Goal: Check status: Check status

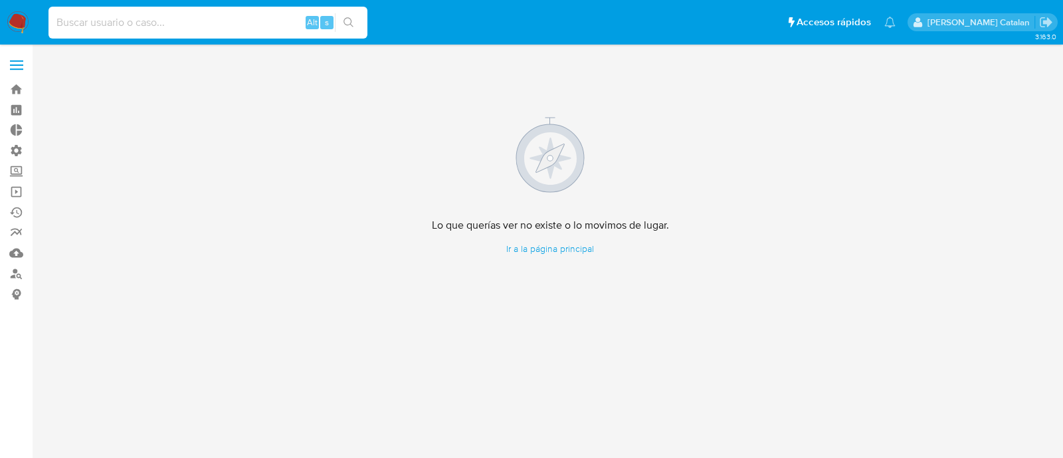
click at [211, 25] on input at bounding box center [207, 22] width 319 height 17
paste input "YjKEDXkohhZ5JDMl0Cg4V6zZ"
type input "YjKEDXkohhZ5JDMl0Cg4V6zZ"
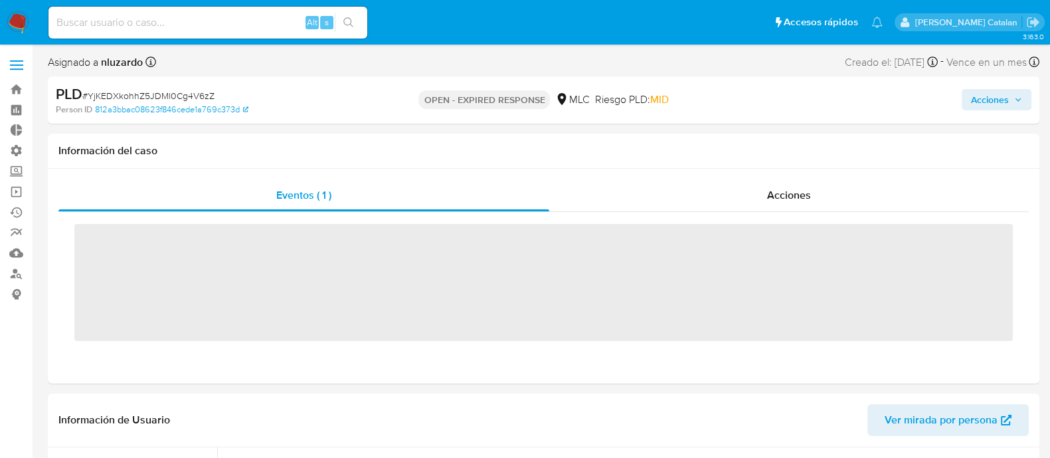
scroll to position [657, 0]
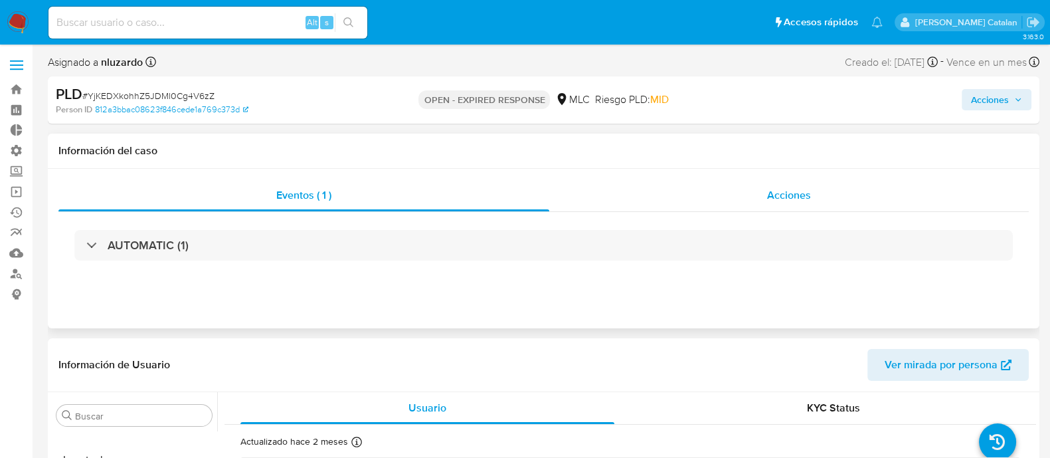
select select "10"
click at [741, 201] on div "Acciones" at bounding box center [789, 195] width 480 height 32
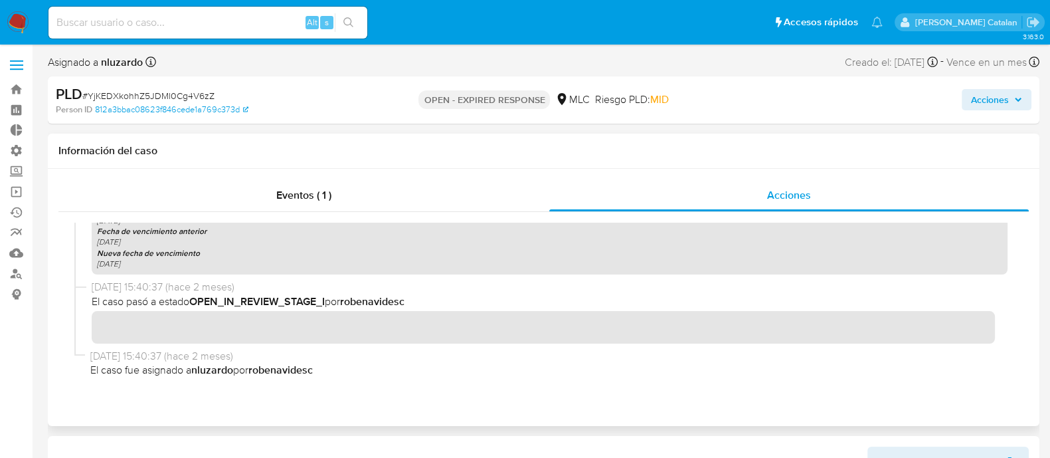
scroll to position [0, 0]
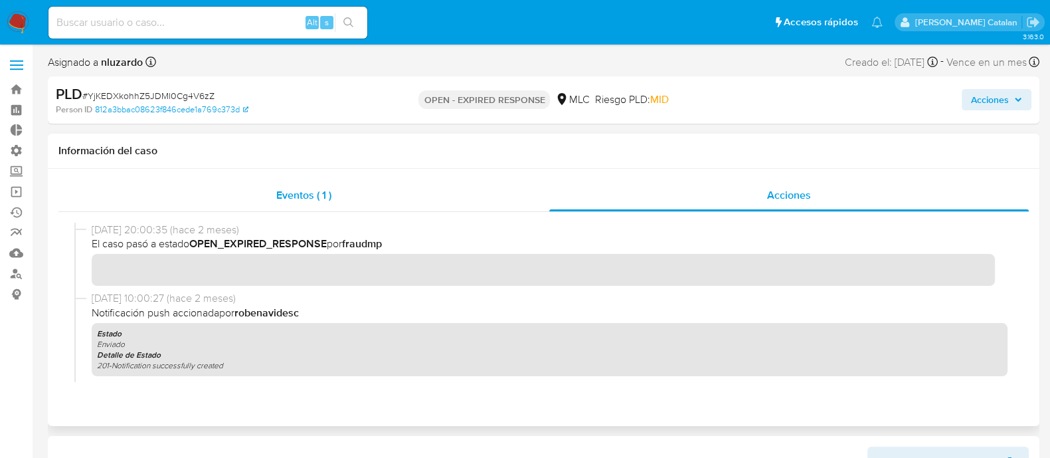
click at [293, 199] on span "Eventos ( 1 )" at bounding box center [303, 194] width 55 height 15
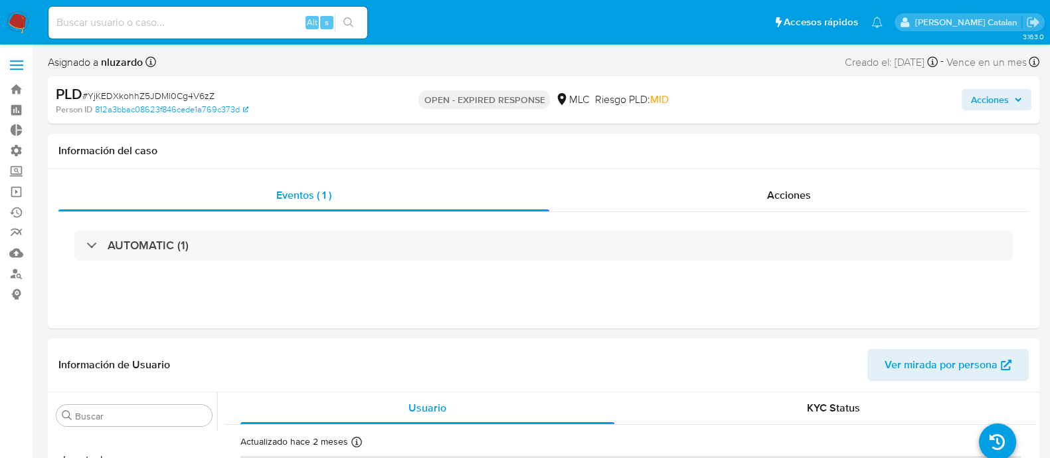
click at [322, 235] on div "AUTOMATIC (1)" at bounding box center [543, 245] width 939 height 31
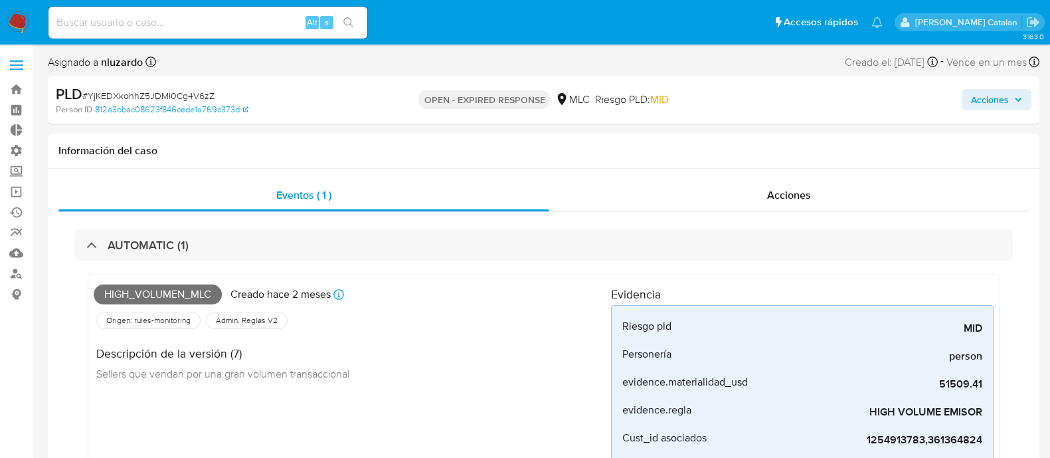
click at [975, 104] on span "Acciones" at bounding box center [990, 99] width 38 height 21
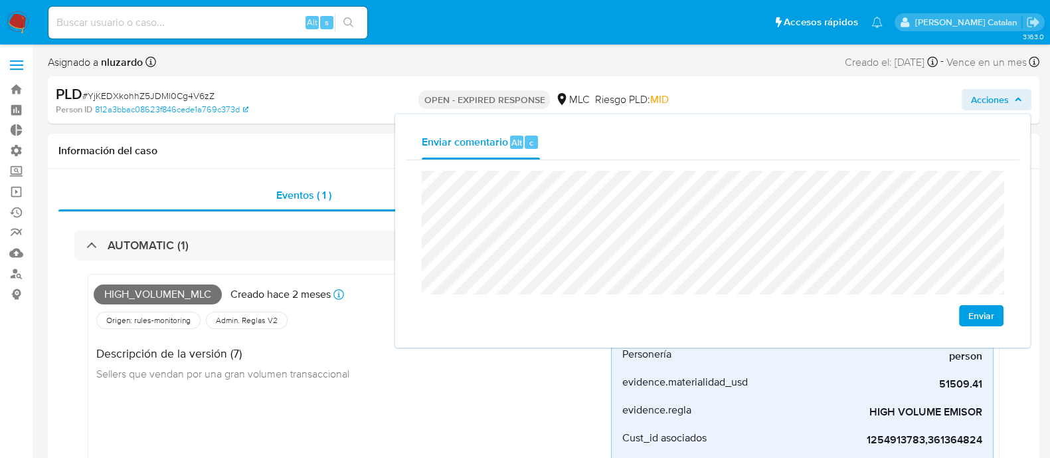
click at [978, 304] on div "Enviar" at bounding box center [713, 248] width 582 height 155
click at [978, 322] on span "Enviar" at bounding box center [981, 315] width 26 height 19
click at [227, 22] on input at bounding box center [207, 22] width 319 height 17
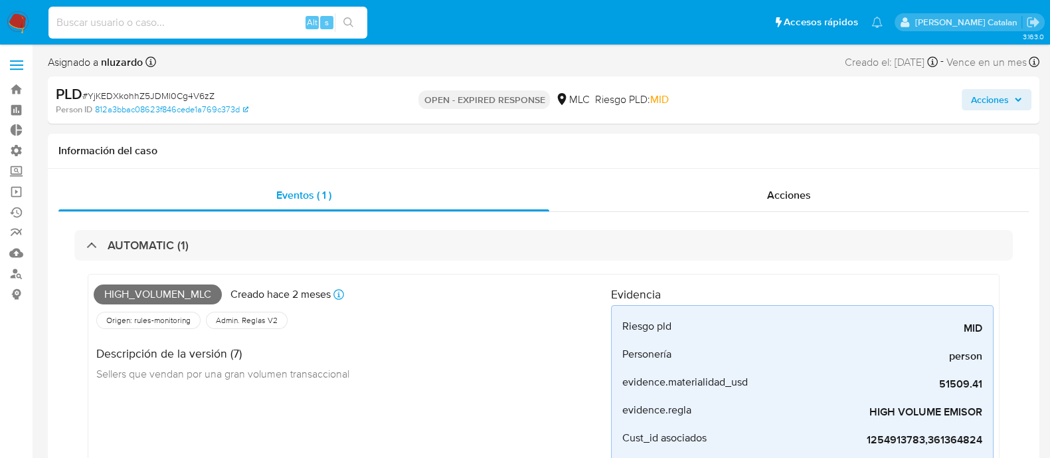
paste input "aeRswJHsfCpFPgxs92LALBHX"
type input "aeRswJHsfCpFPgxs92LALBHX"
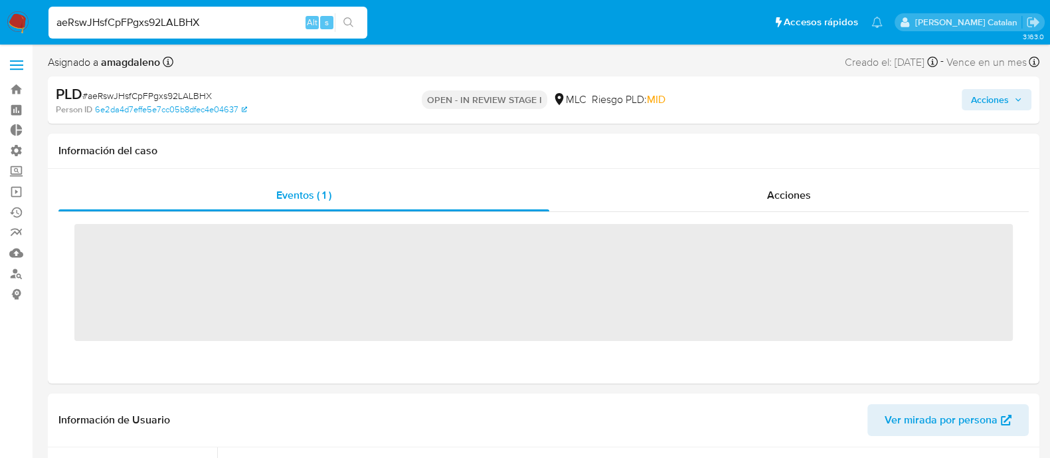
scroll to position [657, 0]
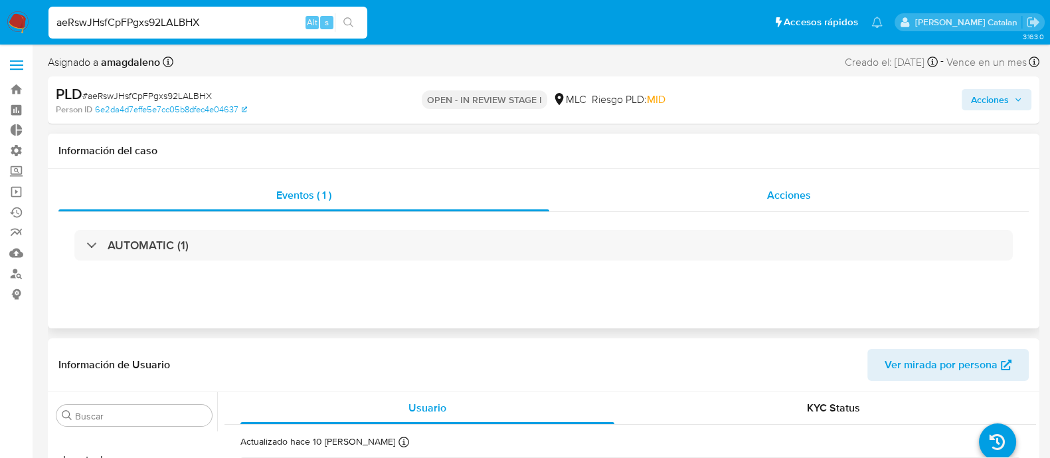
select select "10"
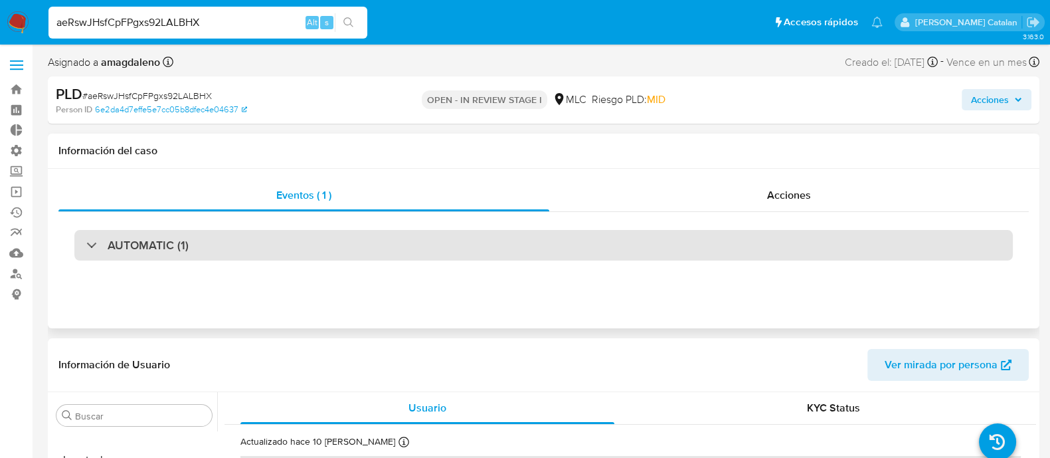
click at [423, 240] on div "AUTOMATIC (1)" at bounding box center [543, 245] width 939 height 31
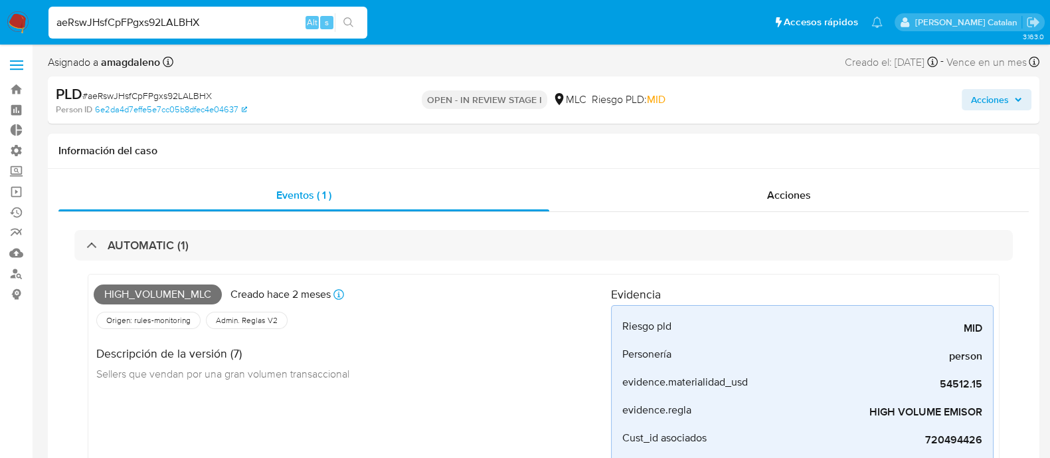
click at [975, 104] on span "Acciones" at bounding box center [990, 99] width 38 height 21
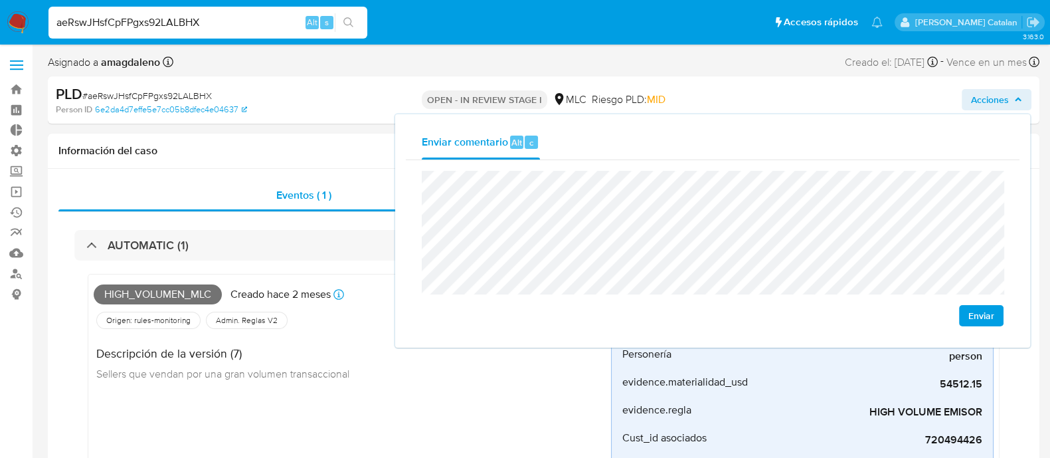
click at [986, 314] on span "Enviar" at bounding box center [981, 315] width 26 height 19
drag, startPoint x: 226, startPoint y: 23, endPoint x: 35, endPoint y: 21, distance: 191.3
click at [35, 21] on nav "Pausado Ver notificaciones aeRswJHsfCpFPgxs92LALBHX Alt s Accesos rápidos Presi…" at bounding box center [525, 22] width 1050 height 45
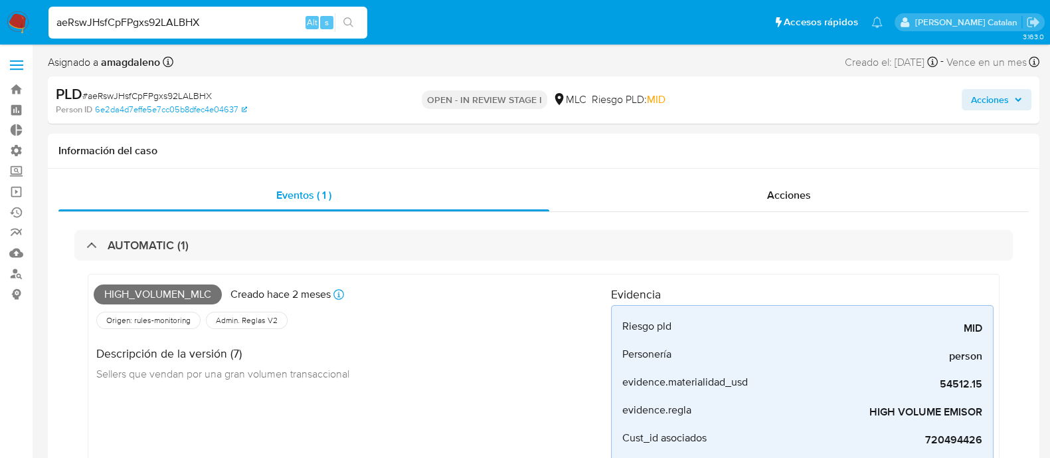
paste input "8qpD6kHlKyZWbnVUrJG5ZxYD"
type input "8qpD6kHlKyZWbnVUrJG5ZxYD"
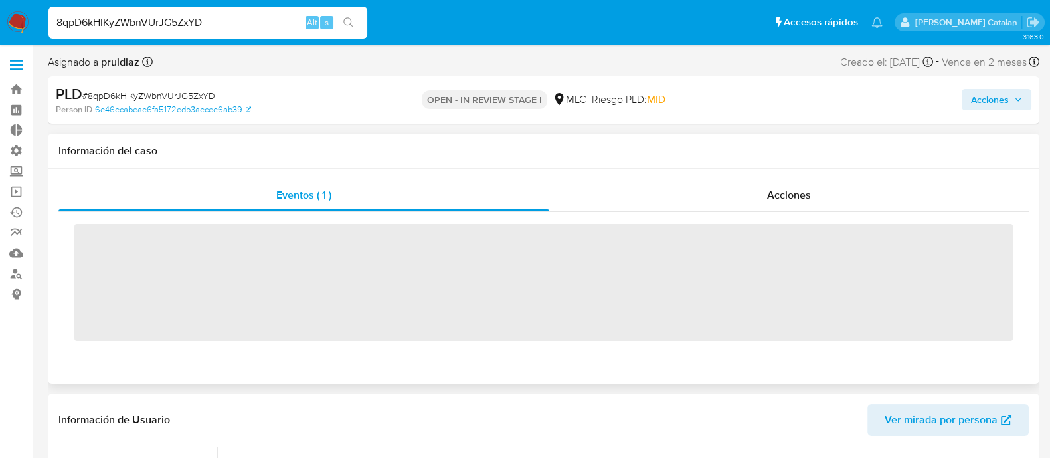
scroll to position [657, 0]
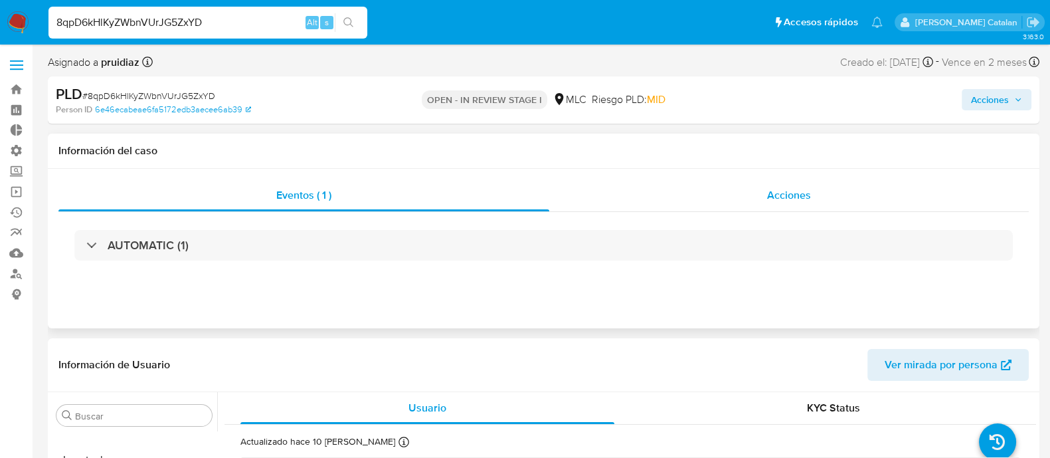
click at [712, 198] on div "Acciones" at bounding box center [789, 195] width 480 height 32
select select "10"
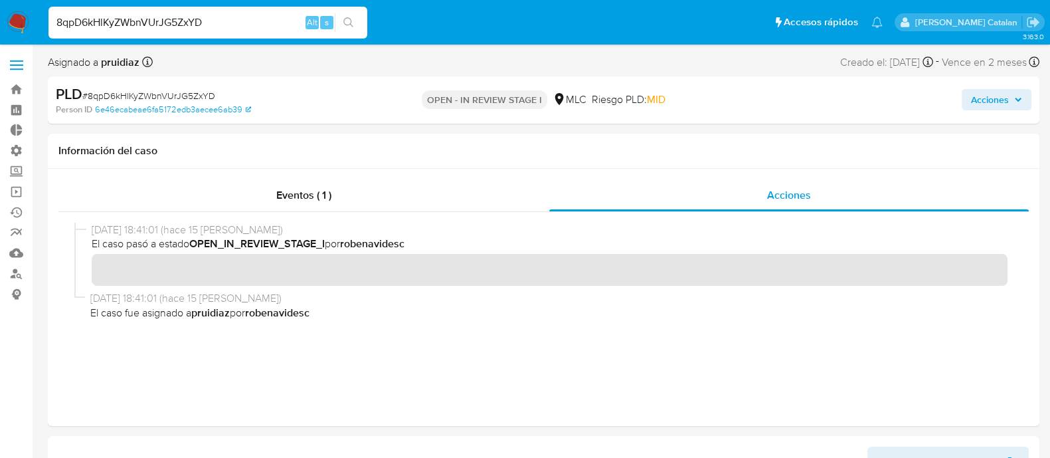
drag, startPoint x: 221, startPoint y: 19, endPoint x: 0, endPoint y: 9, distance: 220.7
click at [0, 9] on nav "Pausado Ver notificaciones 8qpD6kHlKyZWbnVUrJG5ZxYD Alt s Accesos rápidos Presi…" at bounding box center [525, 22] width 1050 height 45
paste input "w4Xnls2dg47fWC2VBLHbqIVL"
type input "w4Xnls2dg47fWC2VBLHbqIVL"
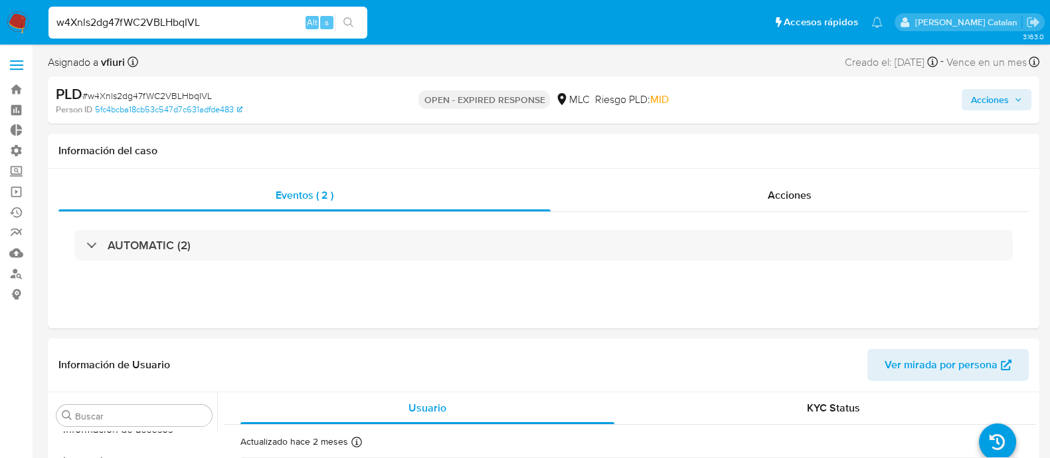
scroll to position [657, 0]
select select "10"
drag, startPoint x: 242, startPoint y: 19, endPoint x: 0, endPoint y: 38, distance: 242.5
click at [0, 38] on nav "Pausado Ver notificaciones w4Xnls2dg47fWC2VBLHbqIVL Alt s Accesos rápidos Presi…" at bounding box center [525, 22] width 1050 height 45
paste input "IKKoIUbwKqyRQgfBYeMxxzvN"
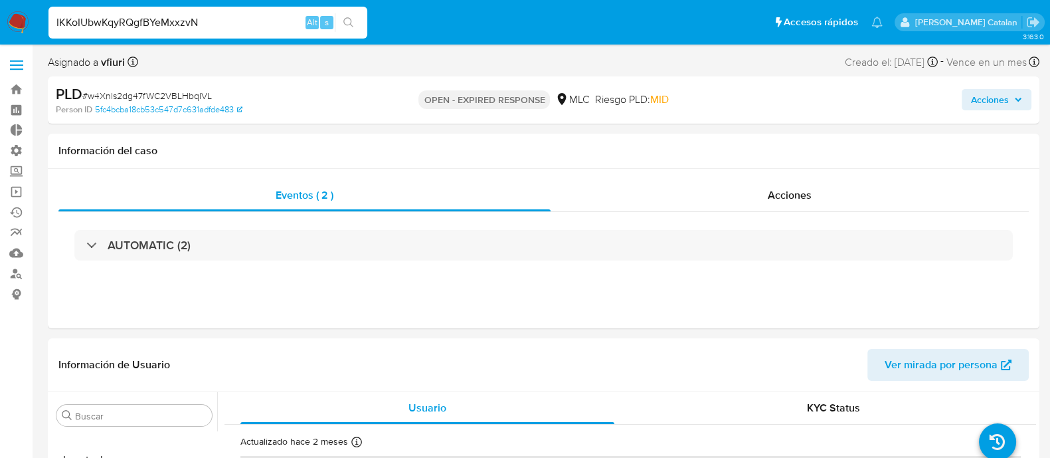
type input "IKKoIUbwKqyRQgfBYeMxxzvN"
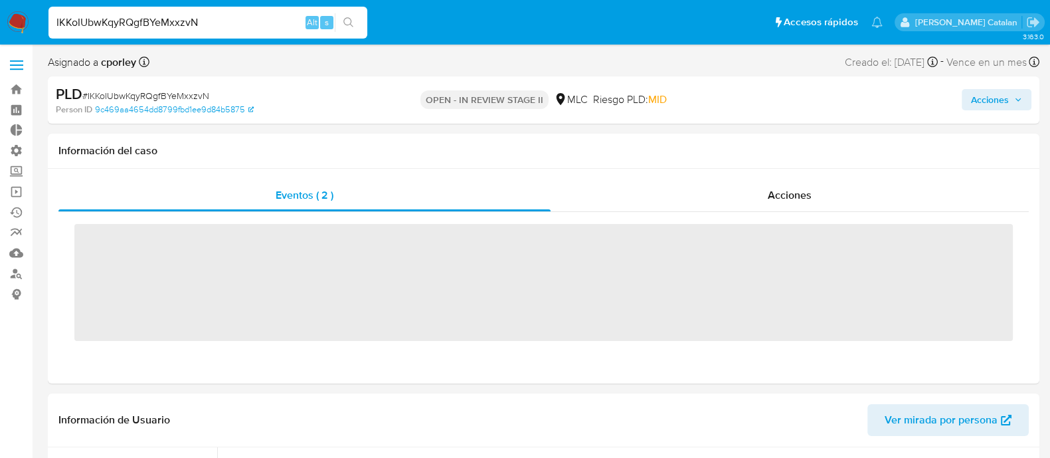
scroll to position [657, 0]
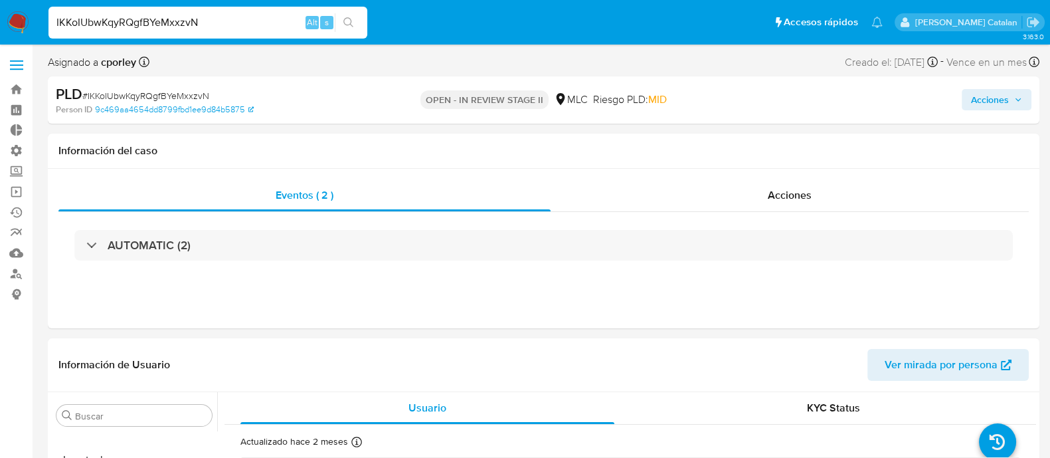
select select "10"
drag, startPoint x: 220, startPoint y: 22, endPoint x: 0, endPoint y: 5, distance: 220.5
click at [0, 5] on nav "Pausado Ver notificaciones IKKoIUbwKqyRQgfBYeMxxzvN Alt s Accesos rápidos Presi…" at bounding box center [525, 22] width 1050 height 45
paste input "3Hofqucul7EAMb5XHcZYdN1c"
type input "3Hofqucul7EAMb5XHcZYdN1c"
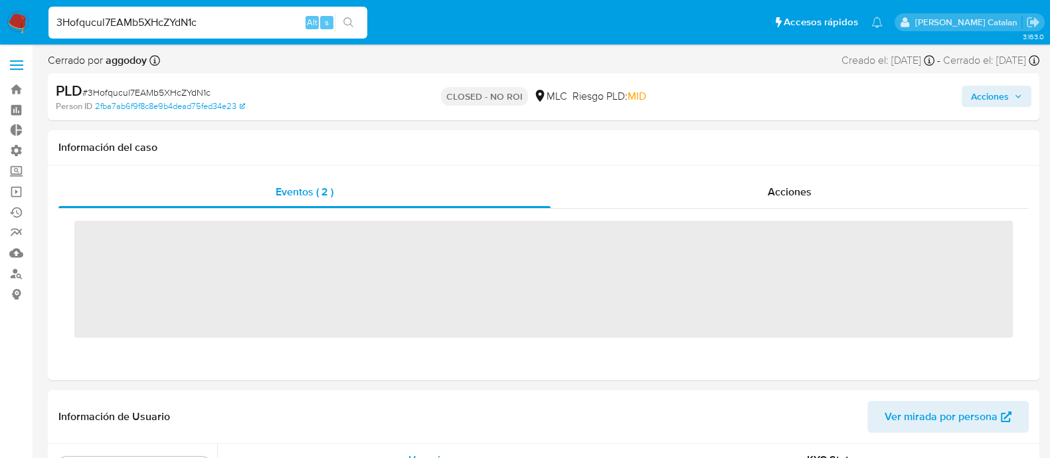
scroll to position [657, 0]
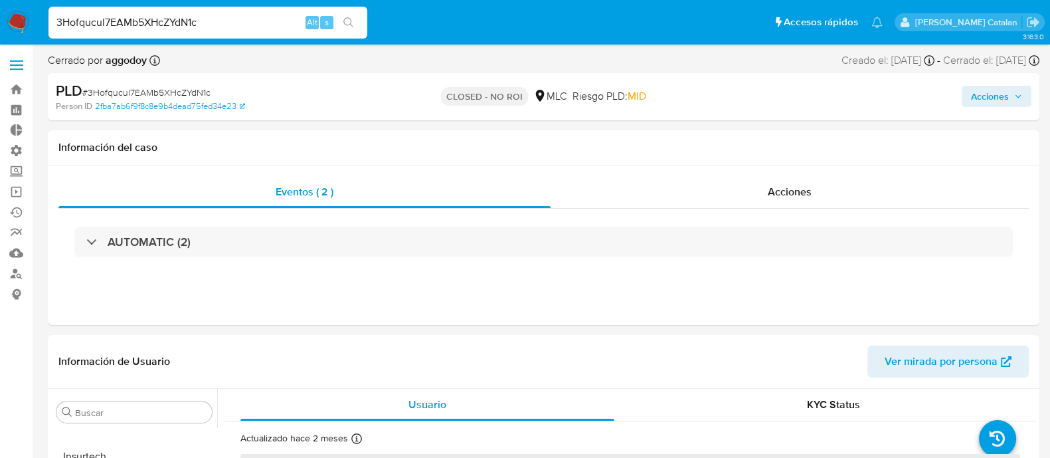
select select "10"
click at [198, 15] on input "3Hofqucul7EAMb5XHcZYdN1c" at bounding box center [207, 22] width 319 height 17
type input "3"
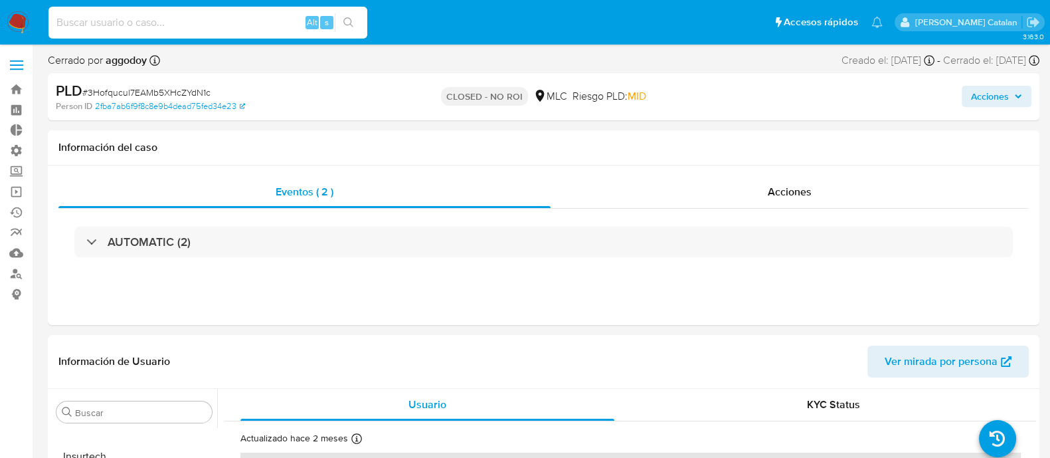
paste input "OiHQgqS8EtcAkxNsh6oLszLF"
type input "OiHQgqS8EtcAkxNsh6oLszLF"
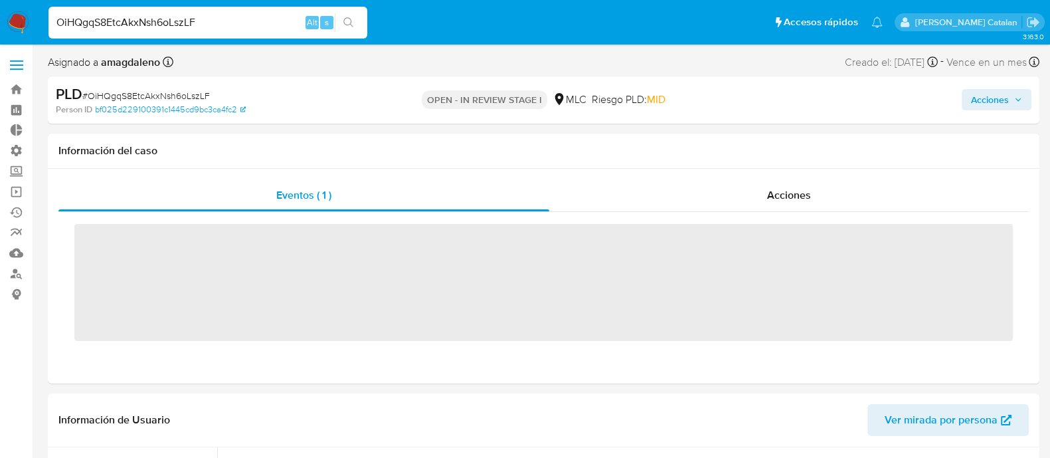
scroll to position [657, 0]
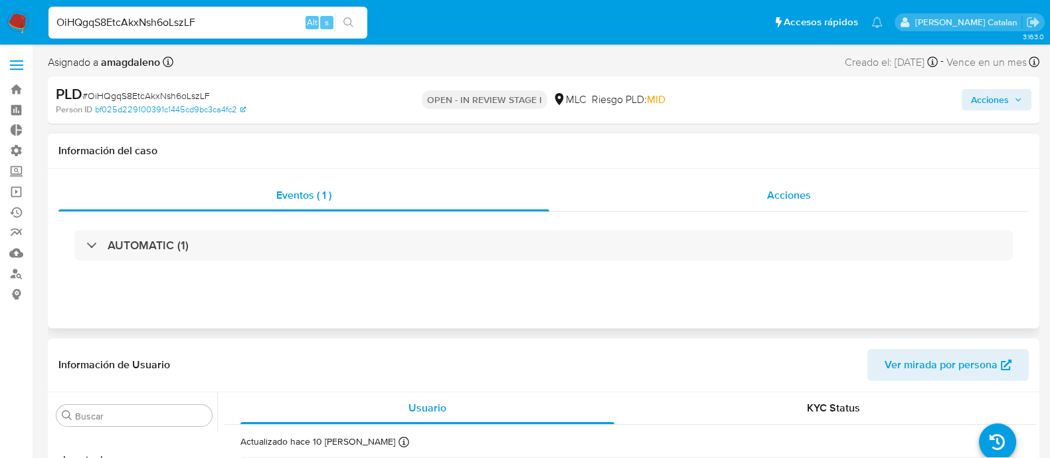
select select "10"
click at [758, 191] on div "Acciones" at bounding box center [789, 195] width 480 height 32
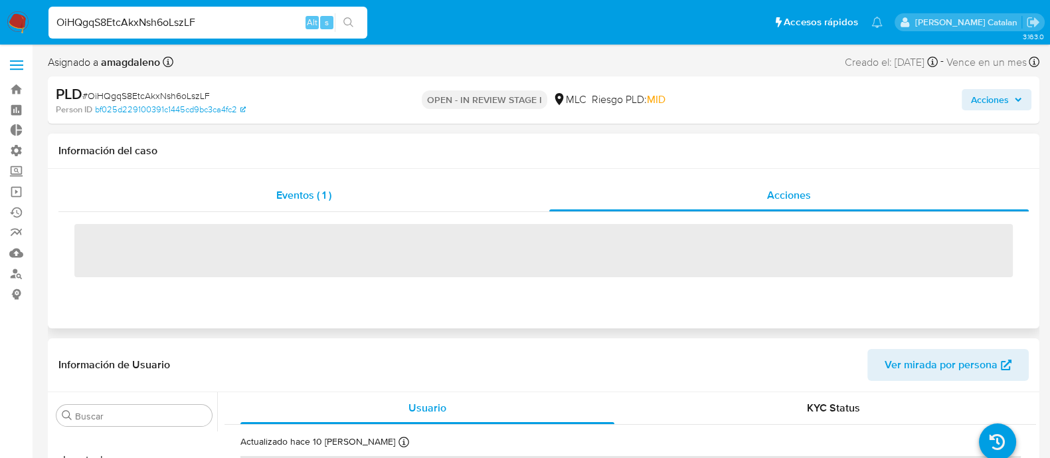
click at [369, 201] on div "Eventos ( 1 )" at bounding box center [303, 195] width 491 height 32
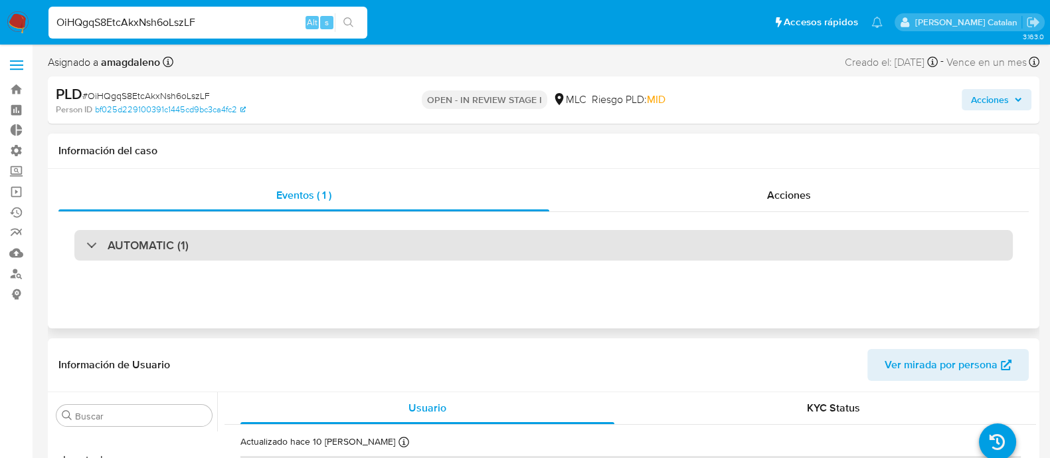
click at [292, 248] on div "AUTOMATIC (1)" at bounding box center [543, 245] width 939 height 31
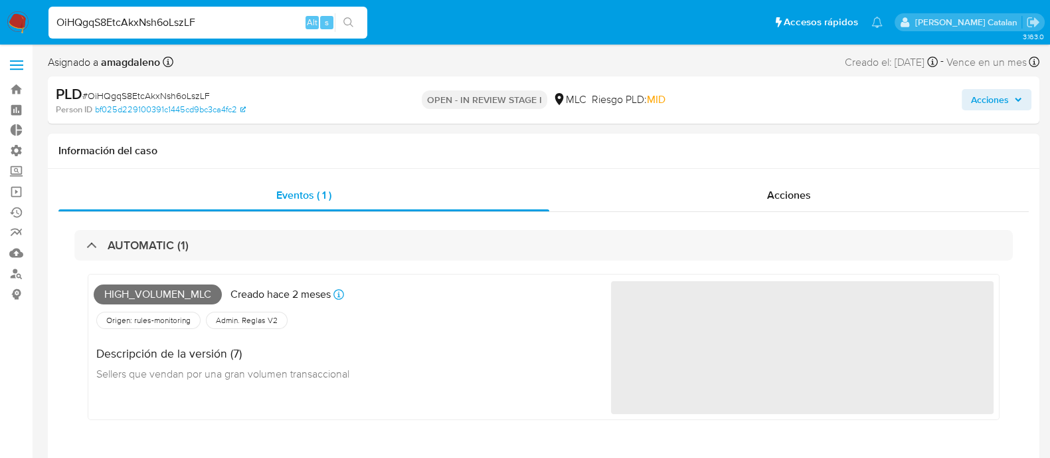
click at [993, 98] on span "Acciones" at bounding box center [990, 99] width 38 height 21
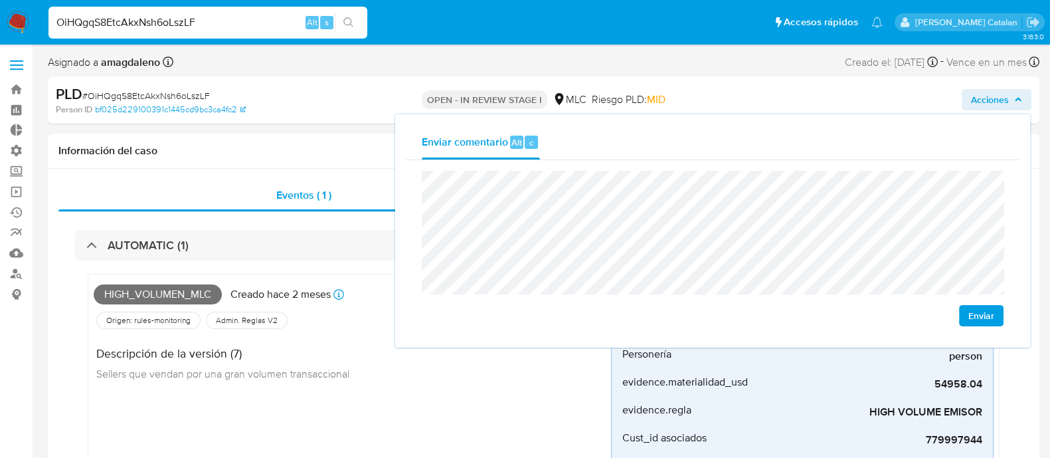
click at [968, 310] on span "Enviar" at bounding box center [981, 315] width 26 height 19
drag, startPoint x: 226, startPoint y: 23, endPoint x: 0, endPoint y: 19, distance: 225.9
click at [0, 19] on nav "Pausado Ver notificaciones OiHQgqS8EtcAkxNsh6oLszLF Alt s Accesos rápidos Presi…" at bounding box center [525, 22] width 1050 height 45
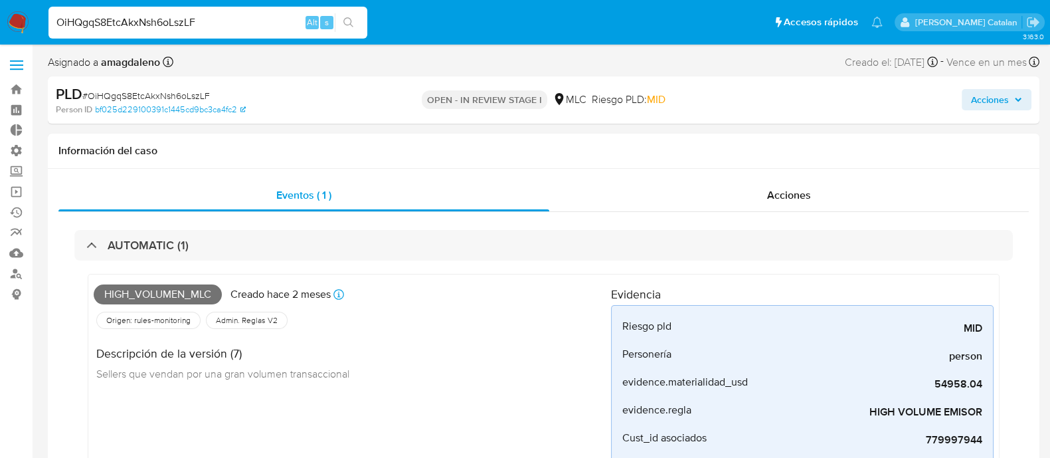
paste input "6L2NcS7u8ZaoLhoEKRav9OTI"
type input "6L2NcS7u8ZaoLhoEKRav9OTI"
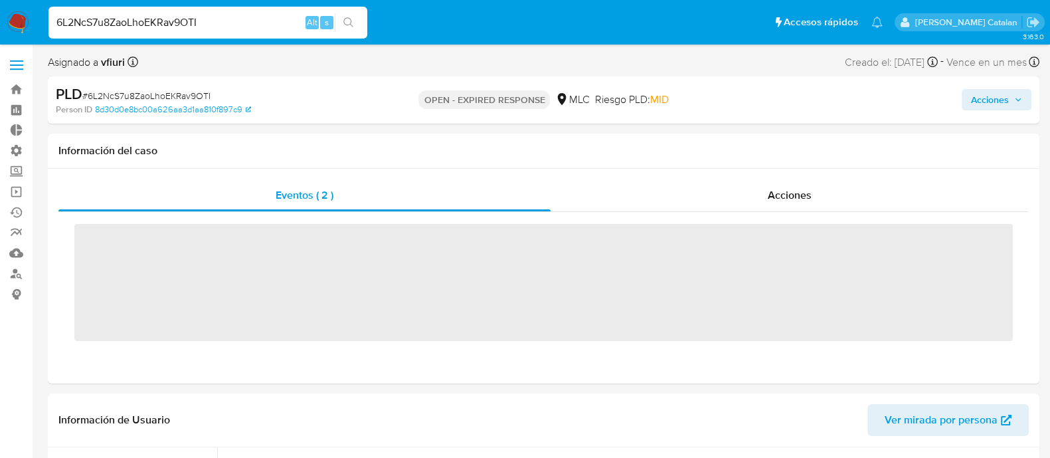
scroll to position [657, 0]
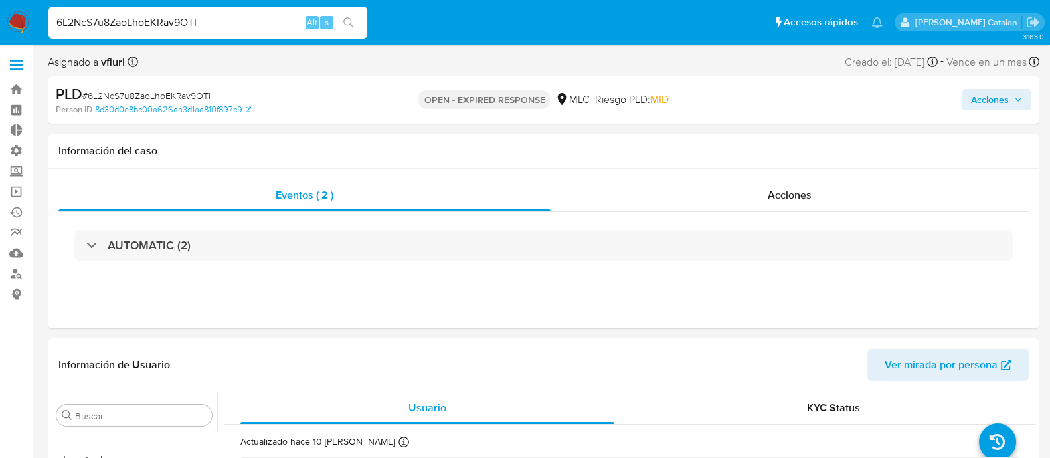
select select "10"
drag, startPoint x: 229, startPoint y: 18, endPoint x: 27, endPoint y: 31, distance: 202.3
click at [27, 31] on nav "Pausado Ver notificaciones 6L2NcS7u8ZaoLhoEKRav9OTI Alt s Accesos rápidos Presi…" at bounding box center [525, 22] width 1050 height 45
paste input "9CrvtQR0G9J6K3eYMIQqvm4f"
type input "9CrvtQR0G9J6K3eYMIQqvm4f"
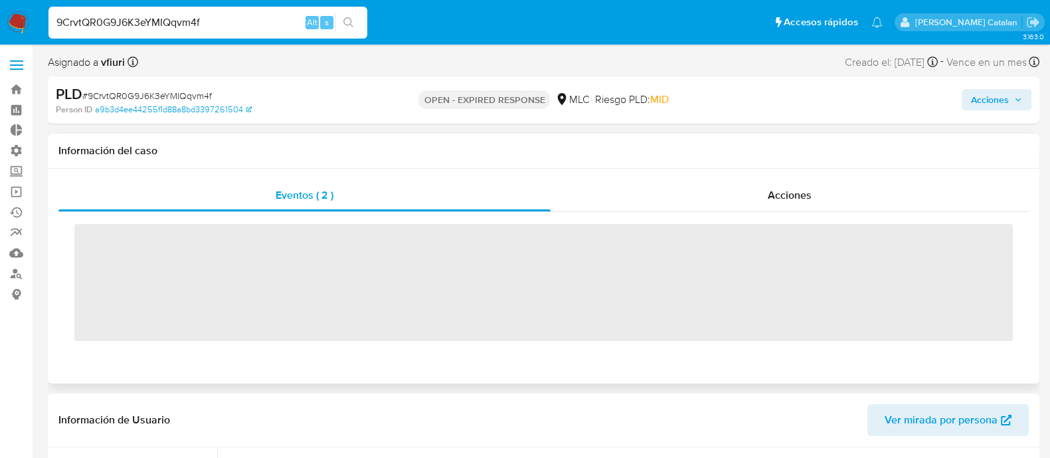
scroll to position [657, 0]
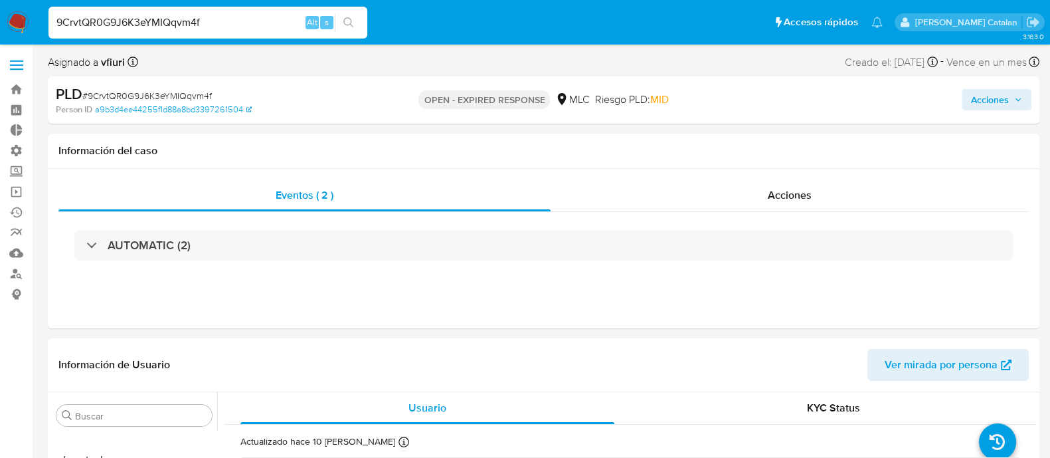
select select "10"
drag, startPoint x: 250, startPoint y: 25, endPoint x: 0, endPoint y: 24, distance: 249.7
click at [0, 24] on nav "Pausado Ver notificaciones 9CrvtQR0G9J6K3eYMIQqvm4f Alt s Accesos rápidos Presi…" at bounding box center [525, 22] width 1050 height 45
paste input "sPbBBMtGvOBmojBL1fBdVeMA"
type input "sPbBBMtGvOBmojBL1fBdVeMA"
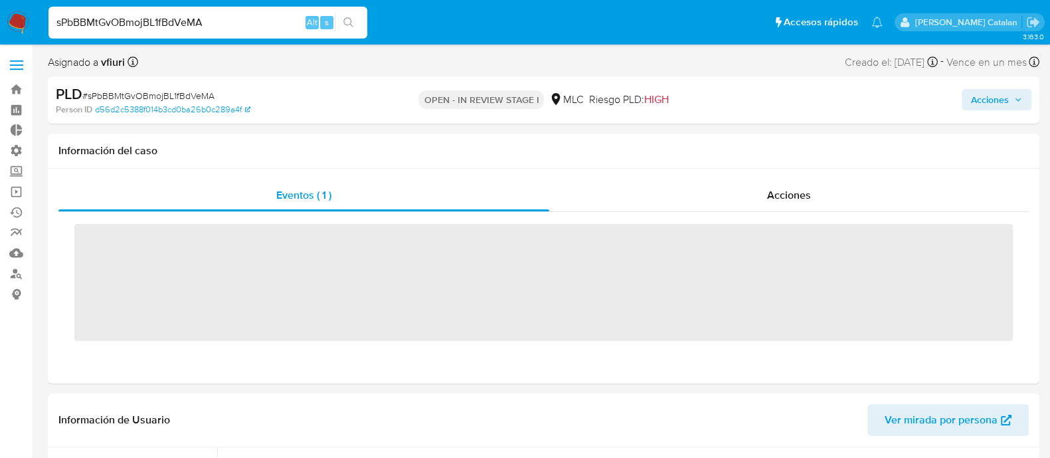
scroll to position [657, 0]
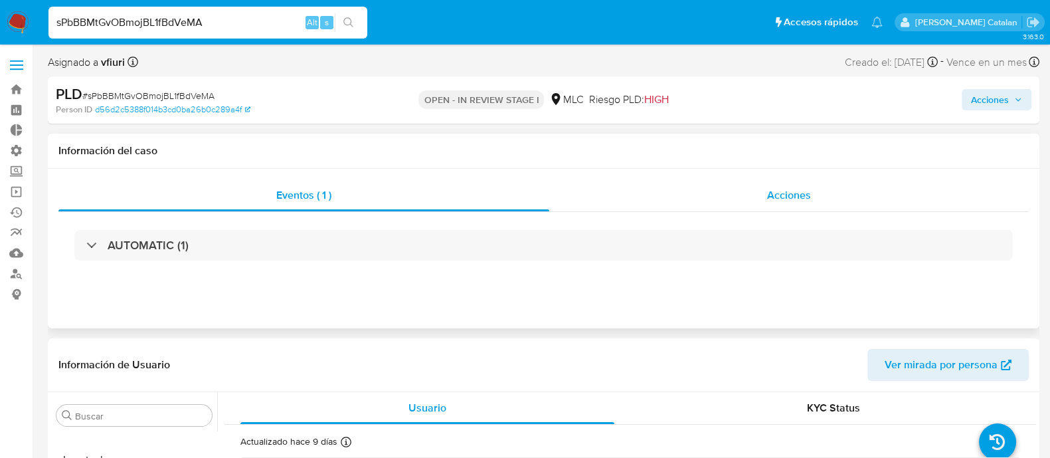
select select "10"
click at [557, 264] on div "AUTOMATIC (1)" at bounding box center [543, 245] width 970 height 66
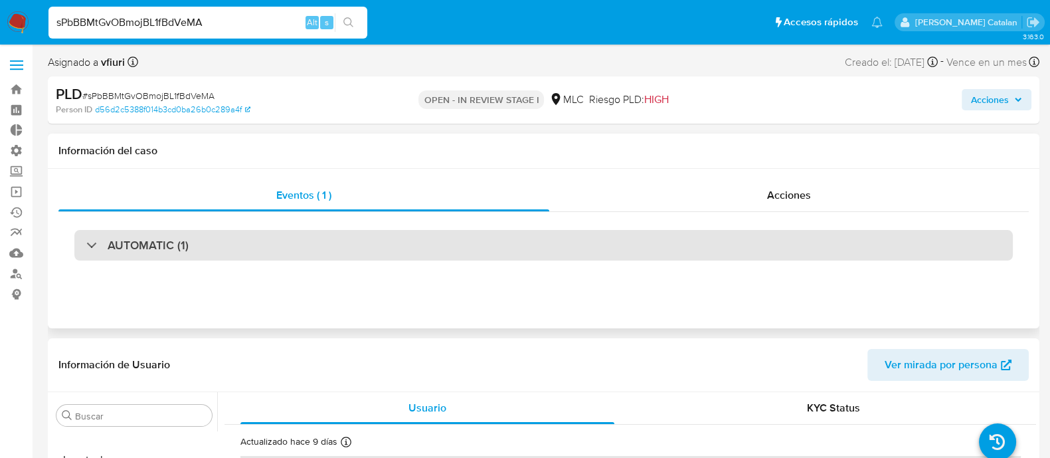
click at [610, 249] on div "AUTOMATIC (1)" at bounding box center [543, 245] width 939 height 31
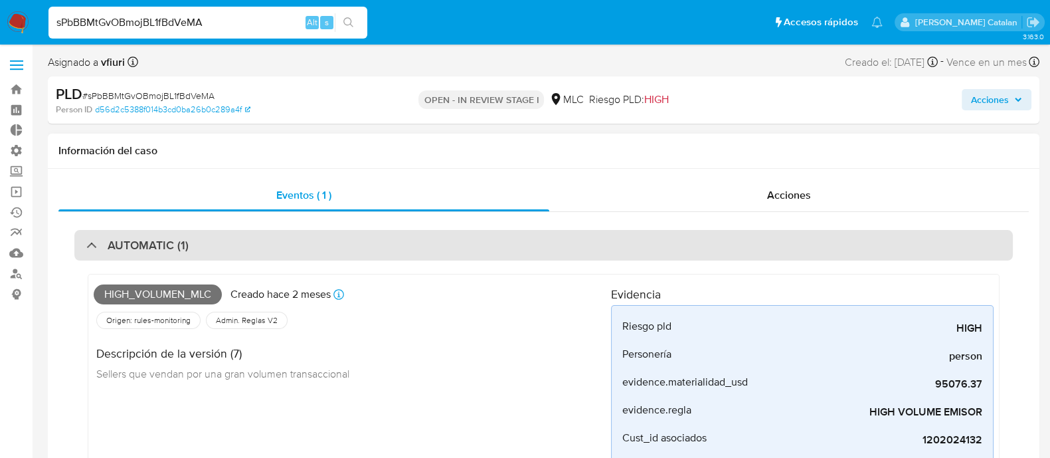
click at [717, 246] on div "AUTOMATIC (1)" at bounding box center [543, 245] width 939 height 31
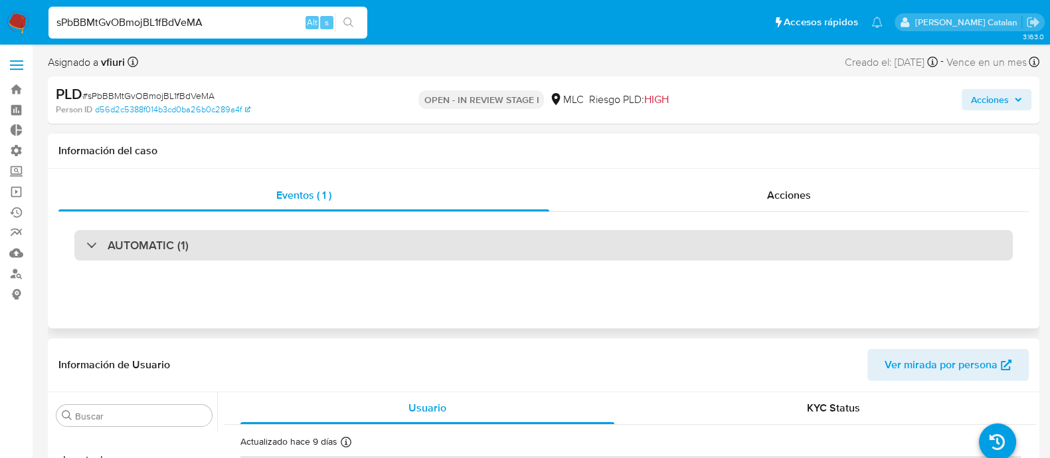
click at [715, 254] on div "AUTOMATIC (1)" at bounding box center [543, 245] width 939 height 31
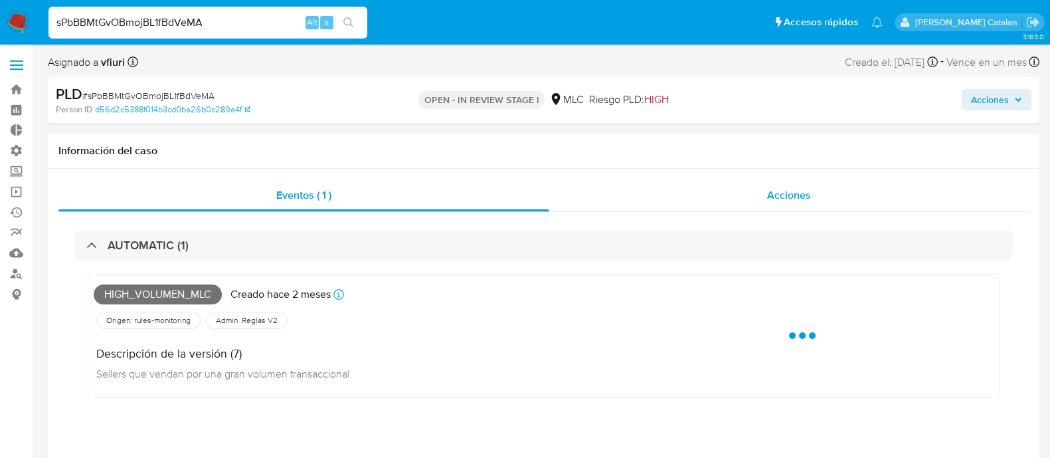
click at [766, 191] on div "Acciones" at bounding box center [789, 195] width 480 height 32
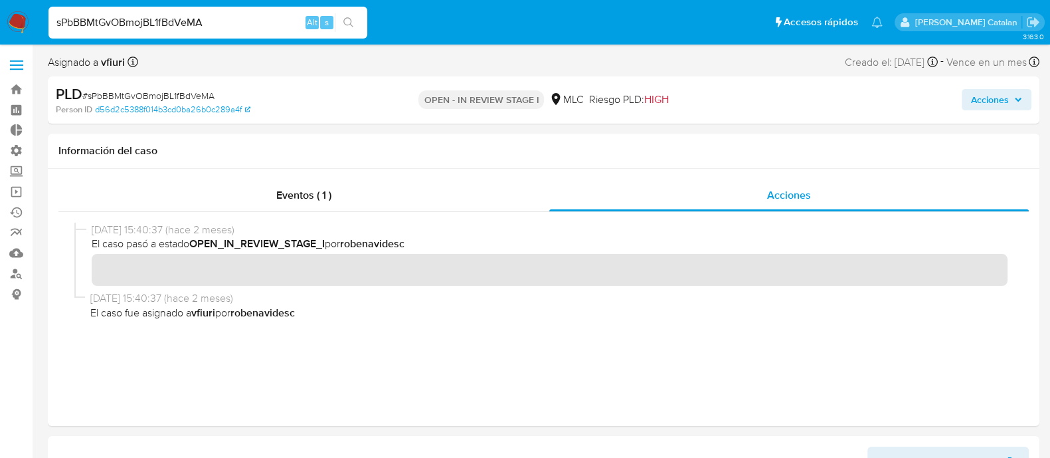
click at [973, 104] on span "Acciones" at bounding box center [990, 99] width 38 height 21
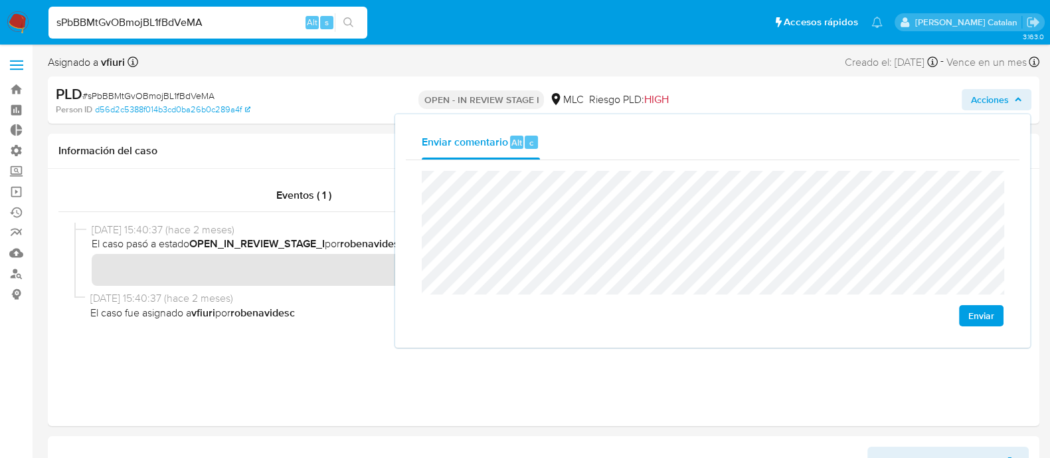
click at [980, 315] on span "Enviar" at bounding box center [981, 315] width 26 height 19
drag, startPoint x: 234, startPoint y: 19, endPoint x: 0, endPoint y: 17, distance: 233.8
click at [0, 17] on nav "Pausado Ver notificaciones sPbBBMtGvOBmojBL1fBdVeMA Alt s Accesos rápidos Presi…" at bounding box center [525, 22] width 1050 height 45
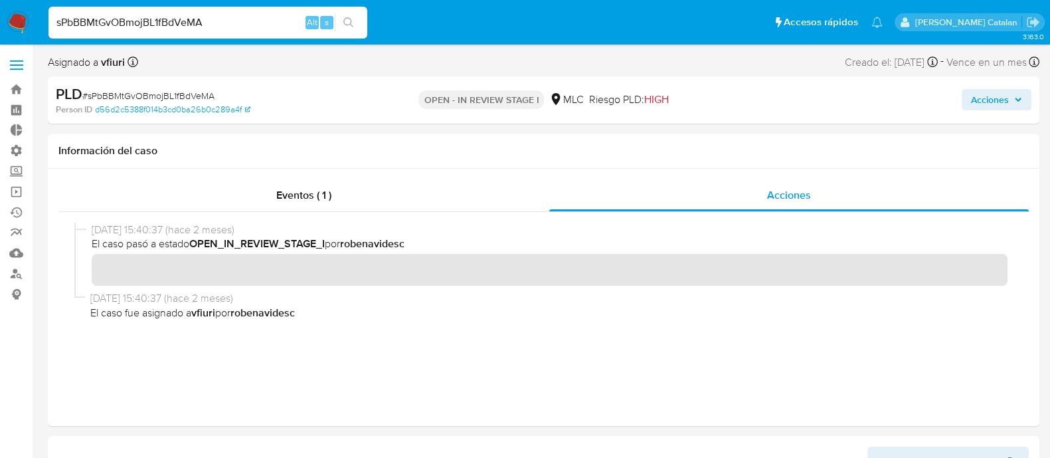
paste input "b0IgZKJ8Ie32xNqFNW4FMSN"
type input "sb0IgZKJ8Ie32xNqFNW4FMSN"
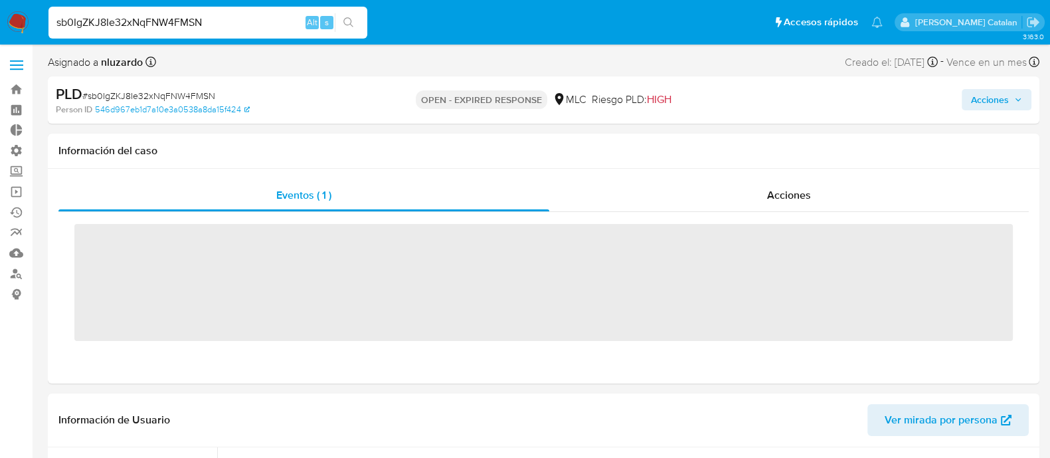
scroll to position [657, 0]
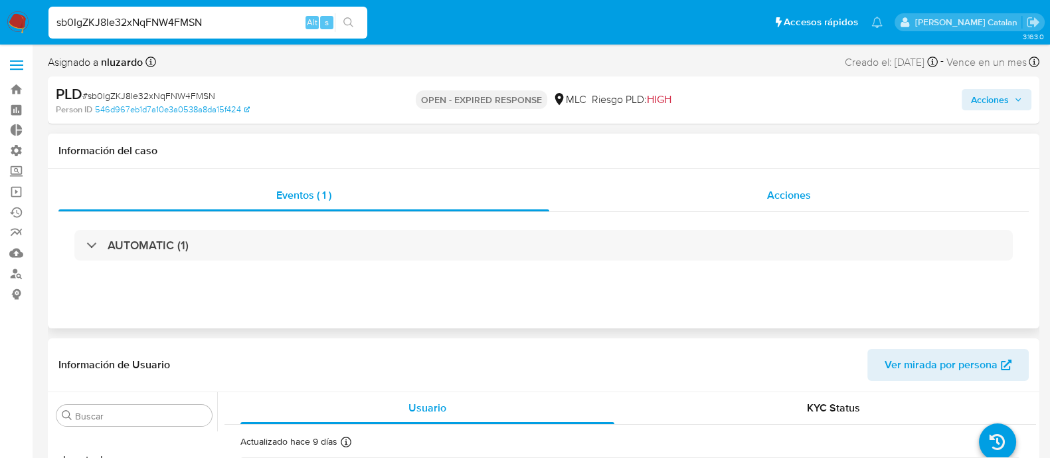
select select "10"
click at [747, 208] on div "Acciones" at bounding box center [789, 195] width 480 height 32
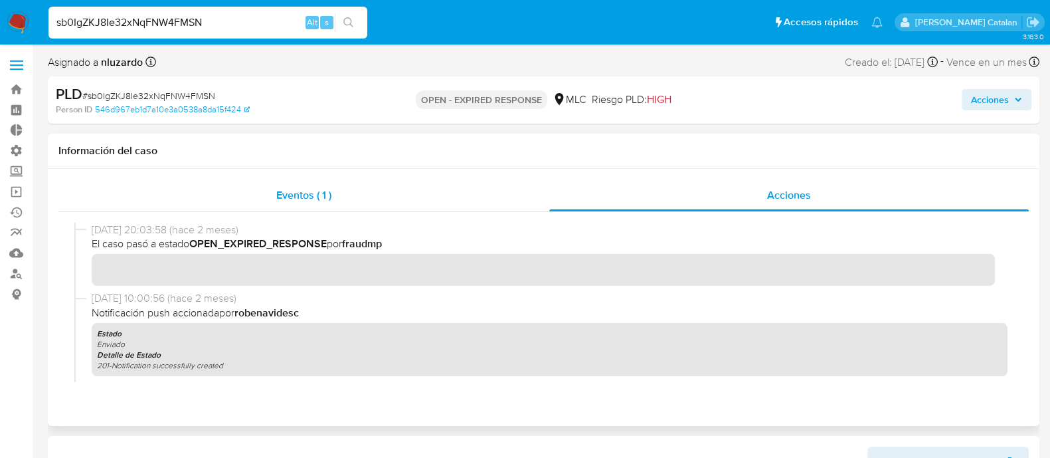
click at [416, 191] on div "Eventos ( 1 )" at bounding box center [303, 195] width 491 height 32
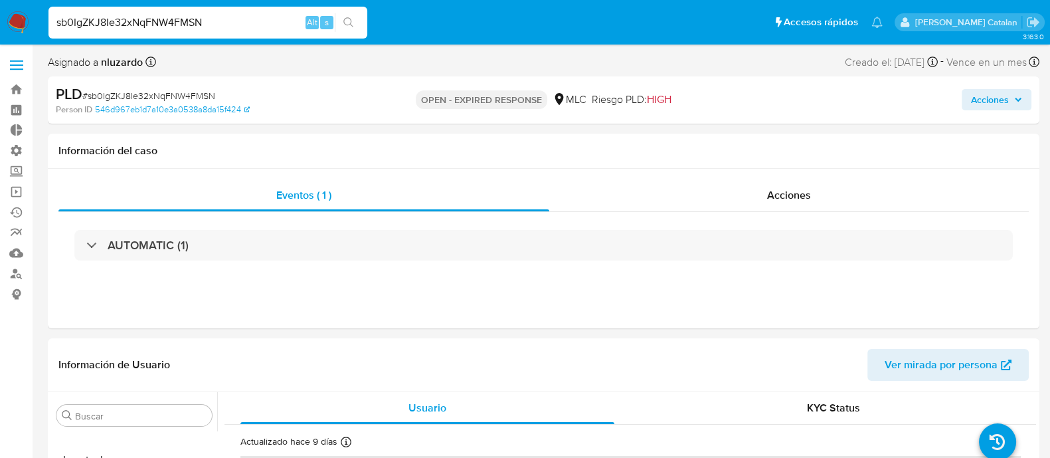
click at [986, 90] on span "Acciones" at bounding box center [990, 99] width 38 height 21
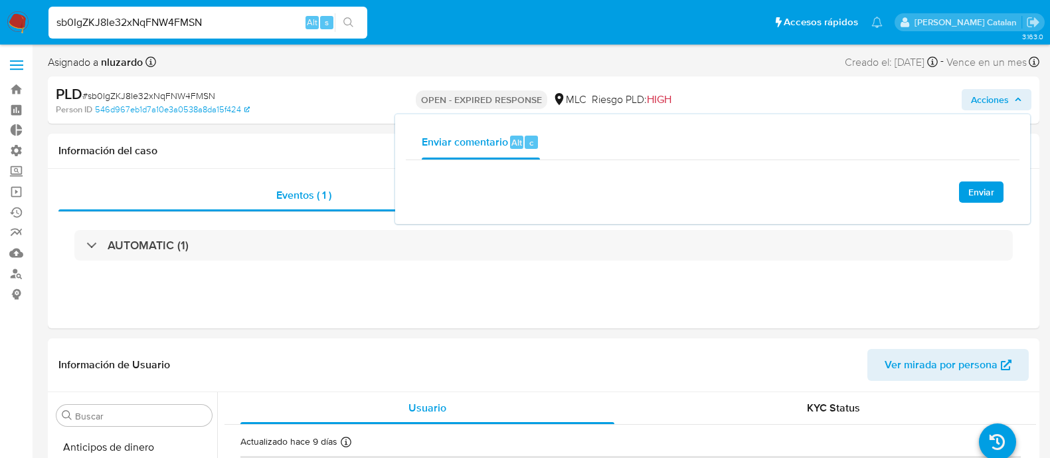
select select "10"
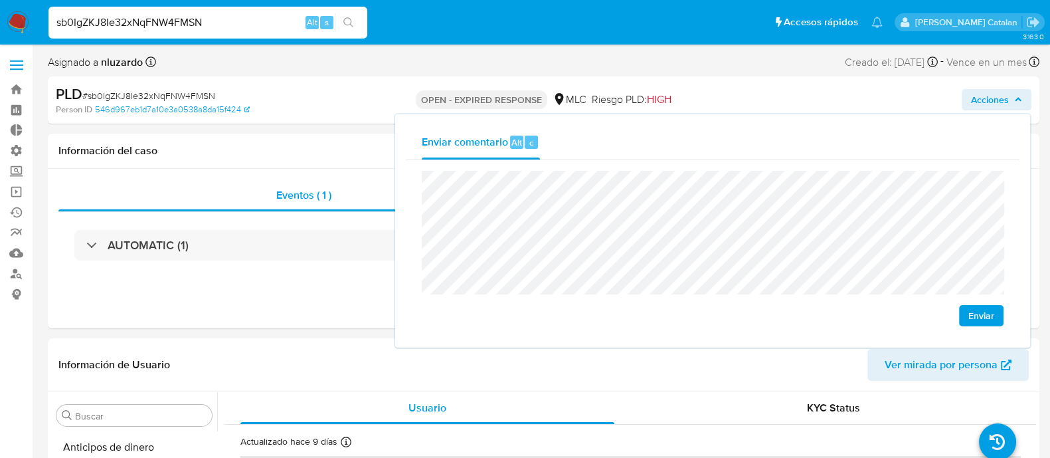
scroll to position [657, 0]
click at [981, 312] on span "Enviar" at bounding box center [981, 315] width 26 height 19
drag, startPoint x: 269, startPoint y: 30, endPoint x: 0, endPoint y: 30, distance: 269.0
click at [0, 30] on nav "Pausado Ver notificaciones sb0IgZKJ8Ie32xNqFNW4FMSN Alt s Accesos rápidos Presi…" at bounding box center [525, 22] width 1050 height 45
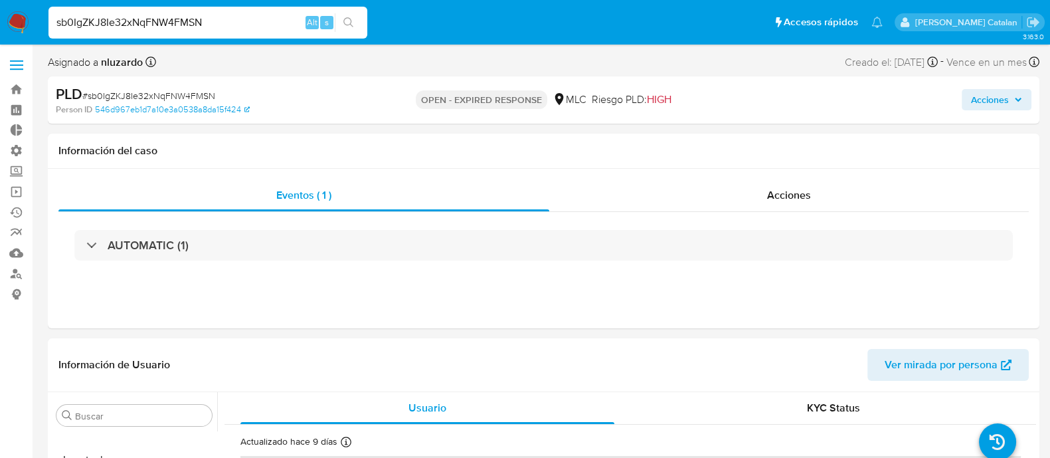
paste input "l0Y9CeFjsYRF1XGf3g1knK6f"
type input "l0Y9CeFjsYRF1XGf3g1knK6f"
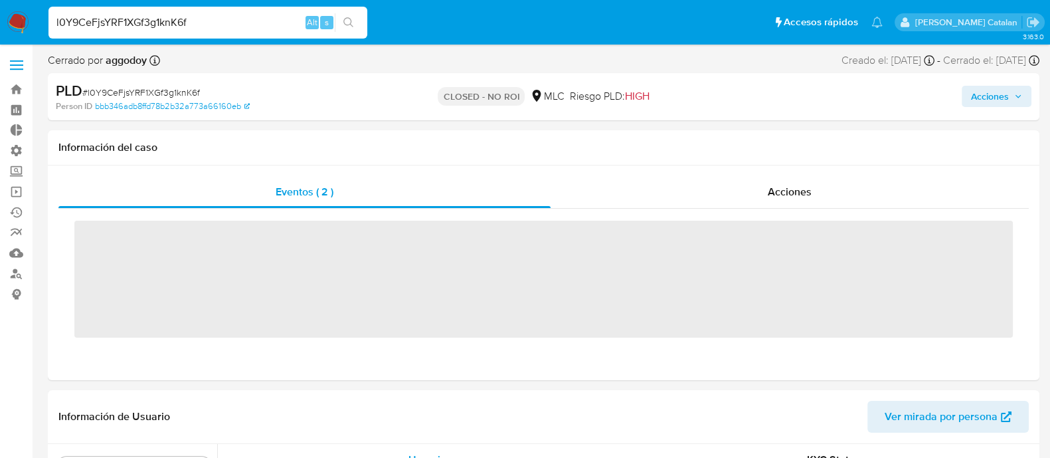
scroll to position [653, 0]
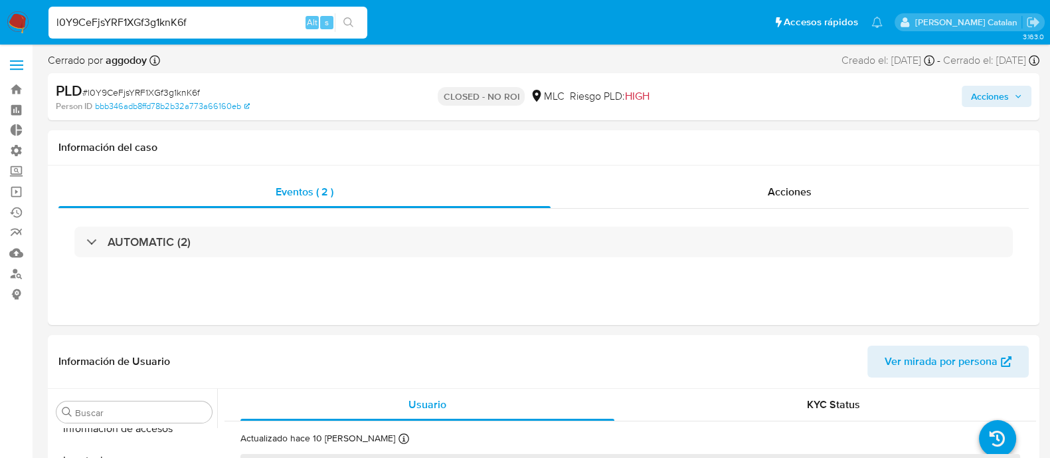
select select "10"
click at [250, 11] on div "l0Y9CeFjsYRF1XGf3g1knK6f Alt s" at bounding box center [207, 23] width 319 height 32
drag, startPoint x: 216, startPoint y: 18, endPoint x: 0, endPoint y: 26, distance: 216.0
click at [0, 26] on nav "Pausado Ver notificaciones l0Y9CeFjsYRF1XGf3g1knK6f Alt s Accesos rápidos Presi…" at bounding box center [525, 22] width 1050 height 45
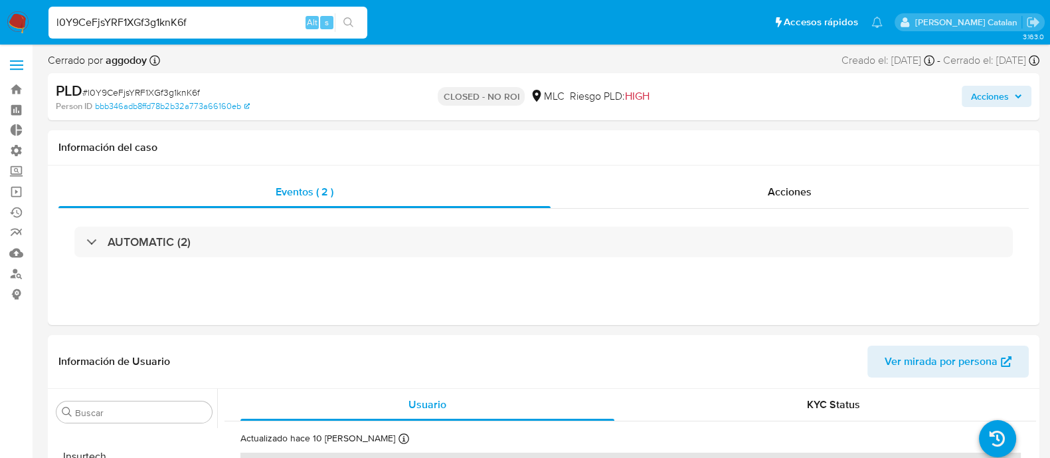
paste input "cig9cVNov5ggG5mPoFq0CFPs"
type input "cig9cVNov5ggG5mPoFq0CFPs"
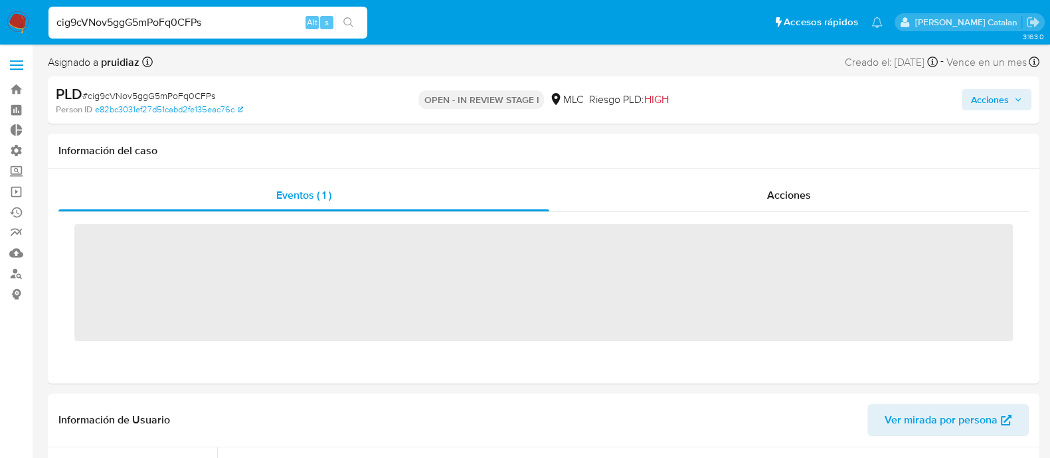
scroll to position [657, 0]
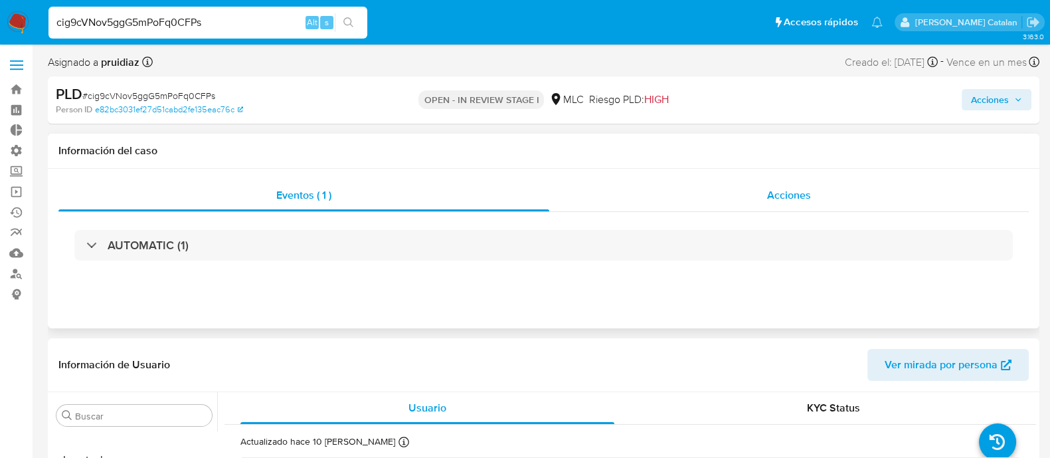
select select "10"
click at [755, 207] on div "Acciones" at bounding box center [789, 195] width 480 height 32
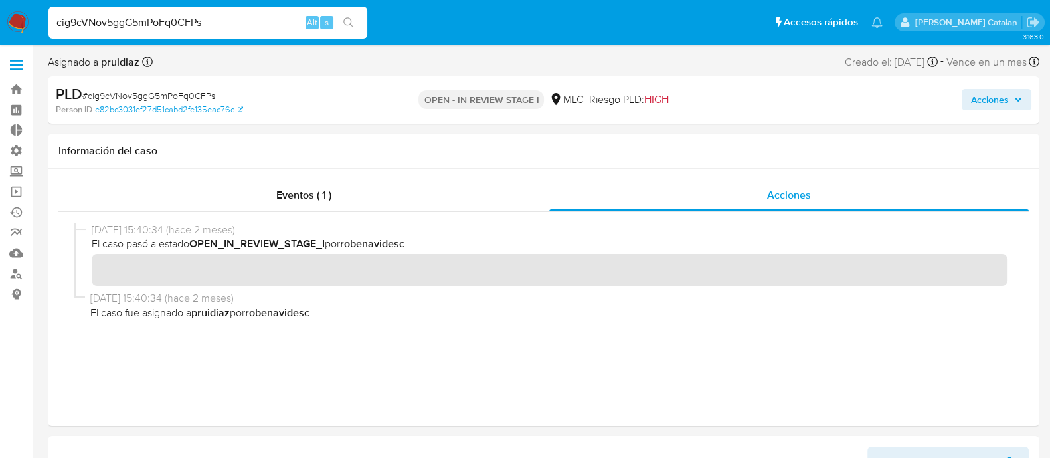
click at [1003, 99] on span "Acciones" at bounding box center [990, 99] width 38 height 21
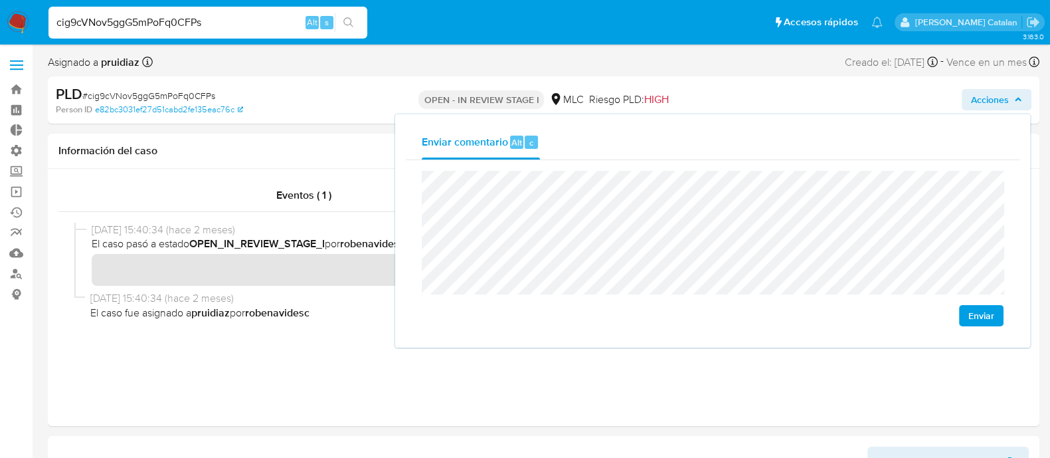
click at [994, 317] on span "Enviar" at bounding box center [981, 315] width 26 height 19
click at [239, 19] on input "cig9cVNov5ggG5mPoFq0CFPs" at bounding box center [207, 22] width 319 height 17
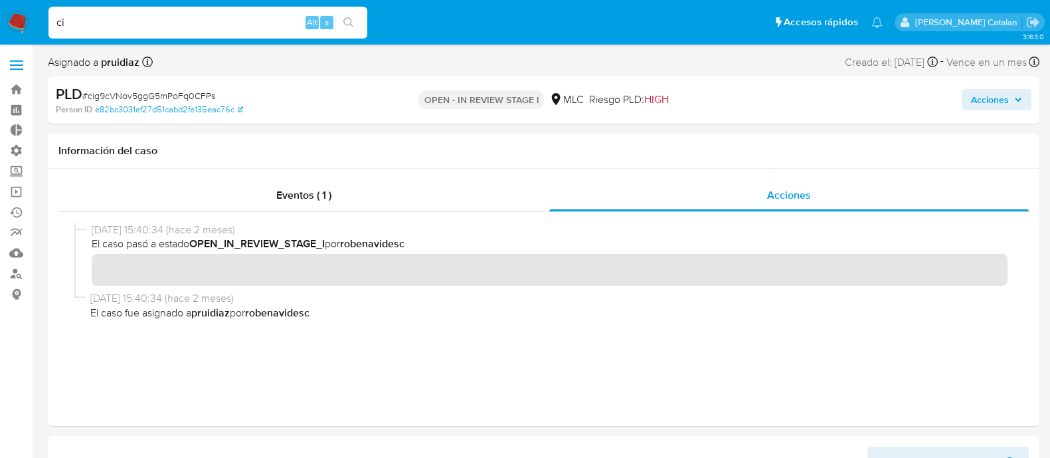
type input "c"
paste input "IMiqKFFUGtDMAdkxFnDpct9h"
type input "IMiqKFFUGtDMAdkxFnDpct9h"
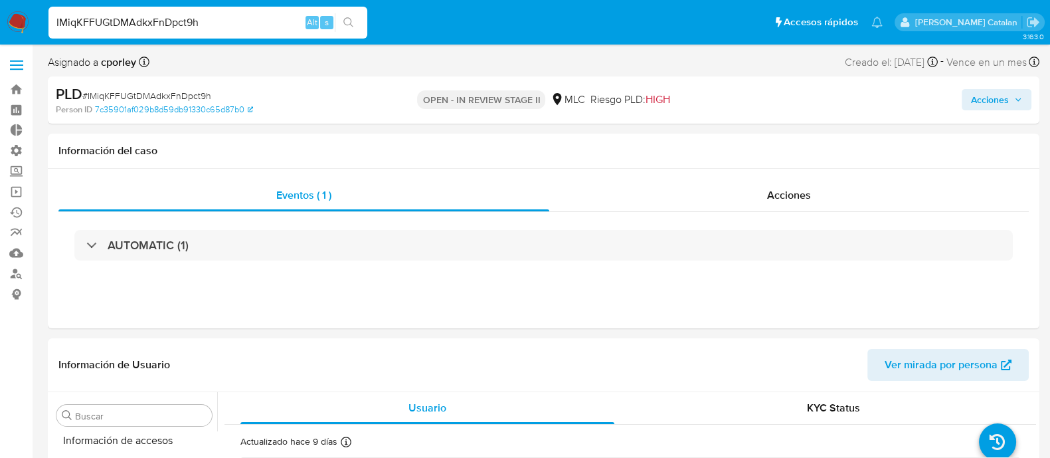
scroll to position [657, 0]
select select "10"
click at [759, 197] on div "Acciones" at bounding box center [789, 195] width 480 height 32
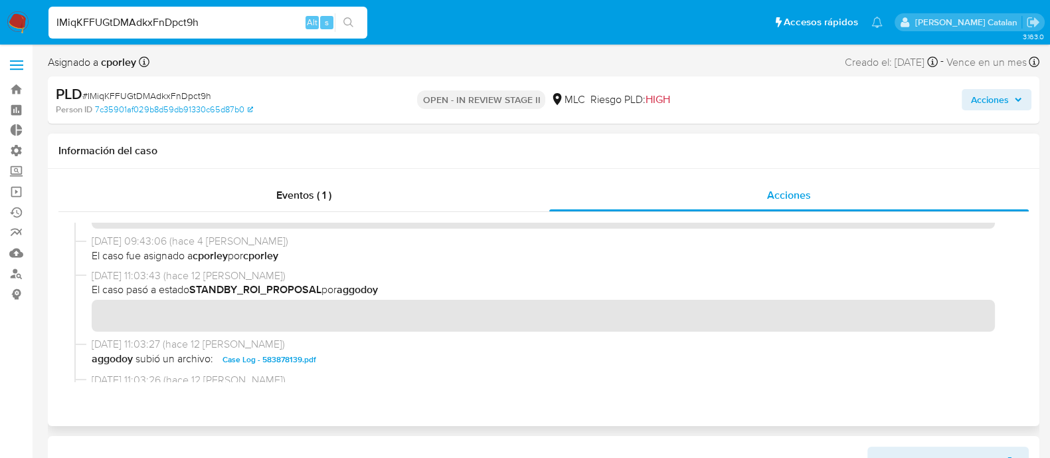
scroll to position [0, 0]
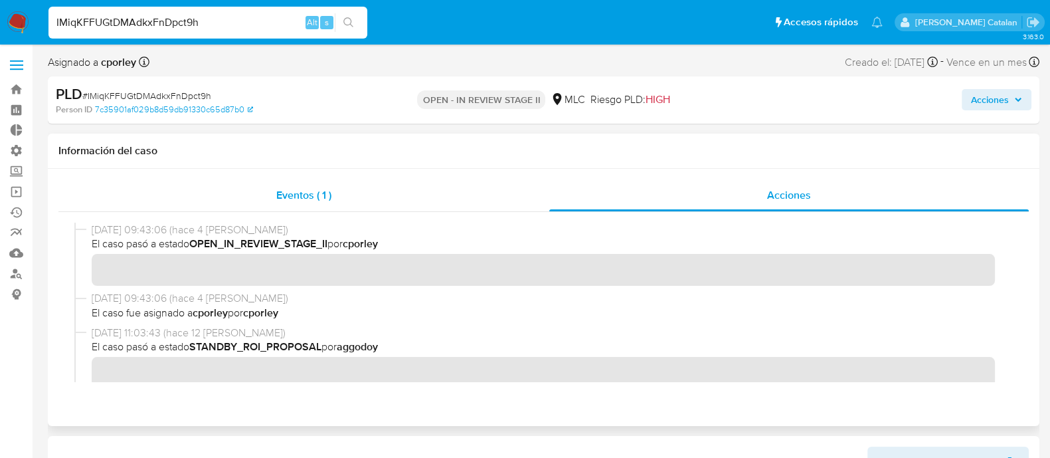
click at [347, 198] on div "Eventos ( 1 )" at bounding box center [303, 195] width 491 height 32
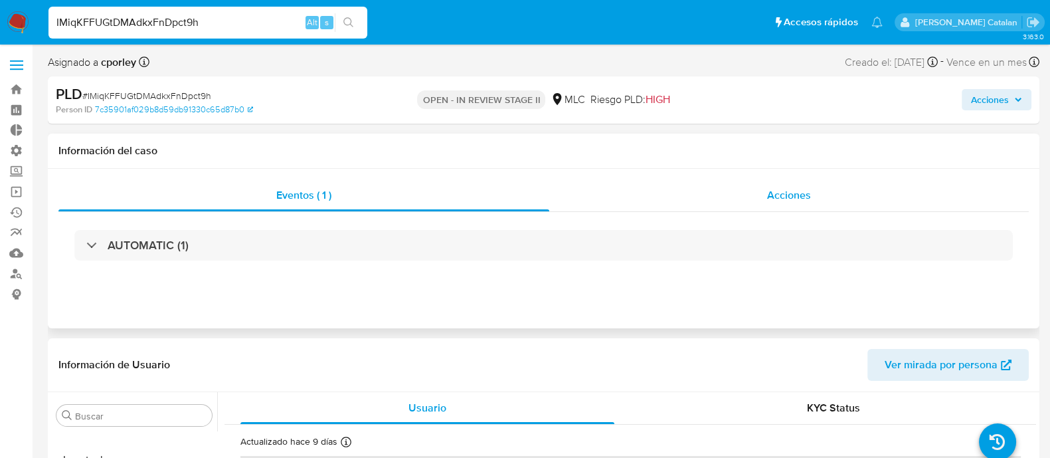
click at [701, 194] on div "Acciones" at bounding box center [789, 195] width 480 height 32
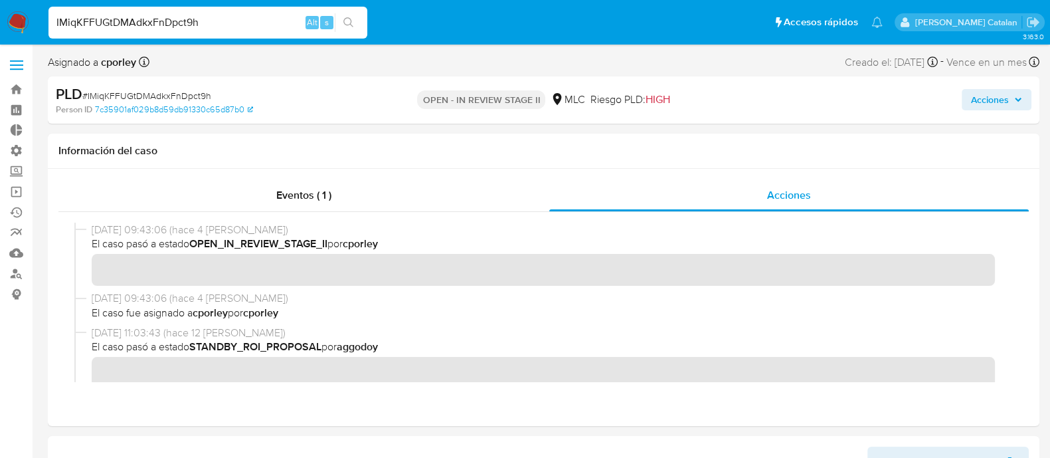
drag, startPoint x: 234, startPoint y: 24, endPoint x: 0, endPoint y: 22, distance: 234.5
click at [0, 22] on nav "Pausado Ver notificaciones IMiqKFFUGtDMAdkxFnDpct9h Alt s Accesos rápidos Presi…" at bounding box center [525, 22] width 1050 height 45
paste input "zV0xHVsHdUCNQP0EDOYcGTR1"
type input "zV0xHVsHdUCNQP0EDOYcGTR1"
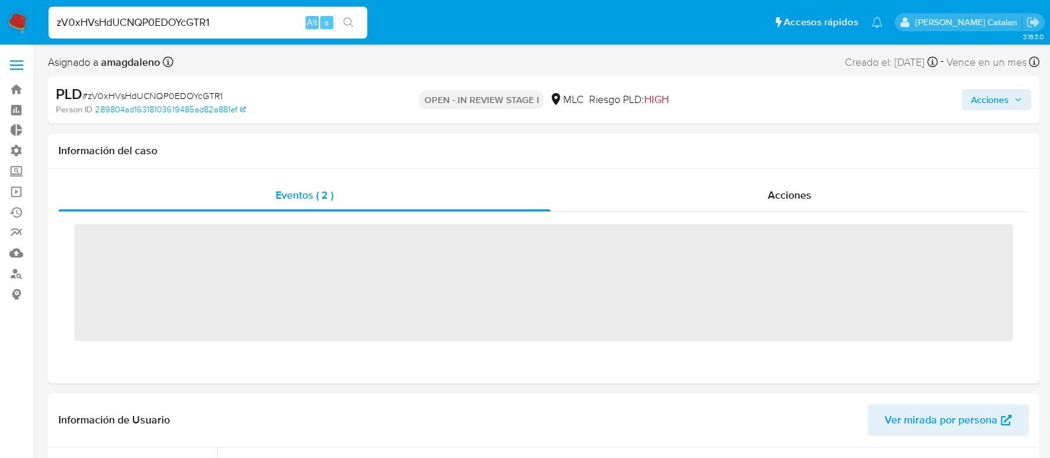
scroll to position [657, 0]
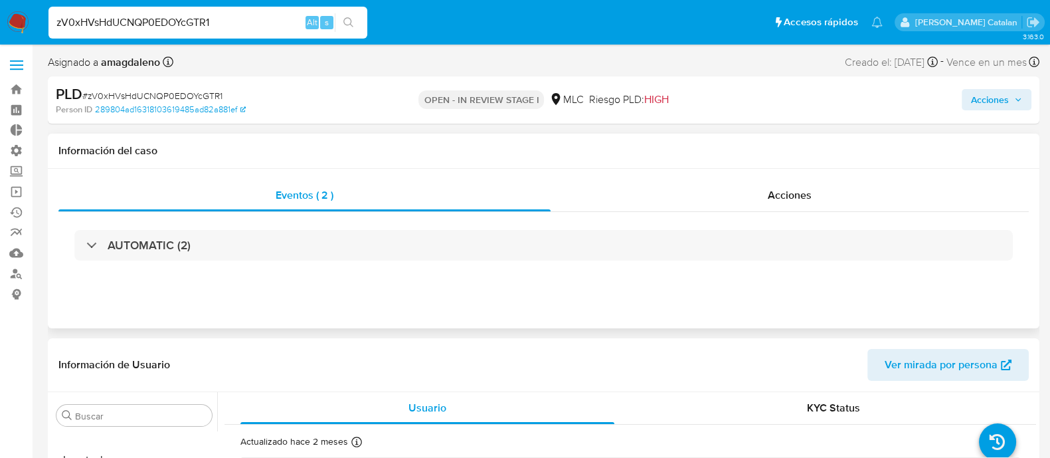
select select "10"
drag, startPoint x: 244, startPoint y: 20, endPoint x: 0, endPoint y: 16, distance: 243.8
click at [0, 16] on nav "Pausado Ver notificaciones zV0xHVsHdUCNQP0EDOYcGTR1 Alt s Accesos rápidos Presi…" at bounding box center [525, 22] width 1050 height 45
paste input "IXd5vfMzCTabkDbnwDeZtBIE"
type input "IXd5vfMzCTabkDbnwDeZtBIE"
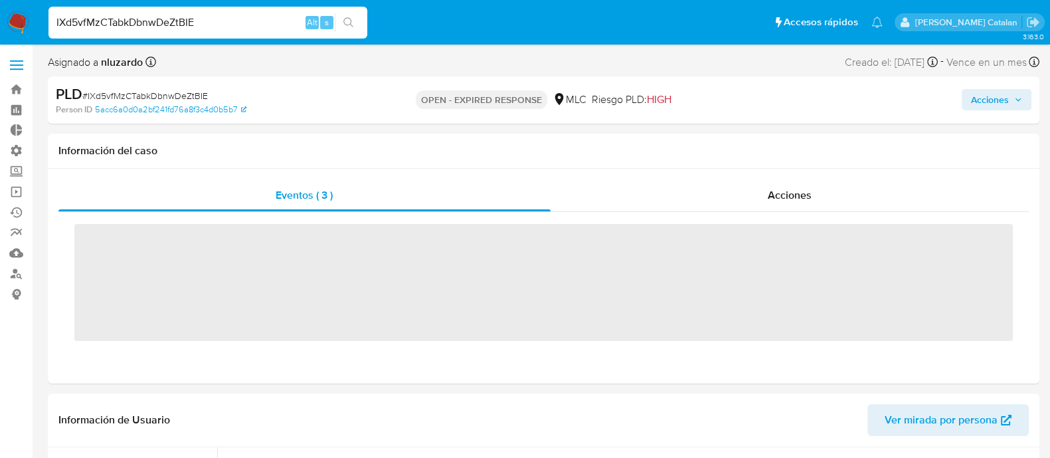
scroll to position [657, 0]
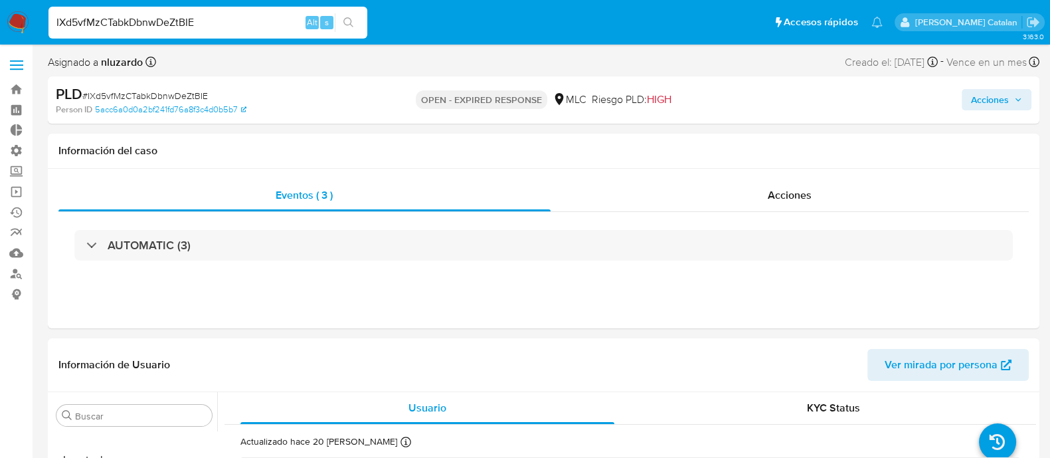
select select "10"
drag, startPoint x: 228, startPoint y: 20, endPoint x: 0, endPoint y: 7, distance: 228.9
click at [0, 7] on nav "Pausado Ver notificaciones IXd5vfMzCTabkDbnwDeZtBIE Alt s Accesos rápidos Presi…" at bounding box center [525, 22] width 1050 height 45
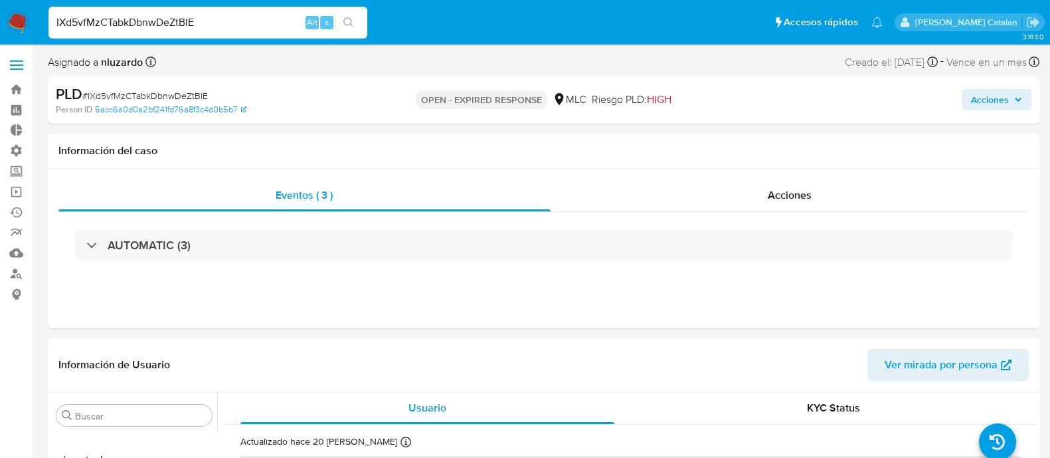
paste input "HFkSIq7BWvoyedHttlu0eRW9"
type input "HFkSIq7BWvoyedHttlu0eRW9"
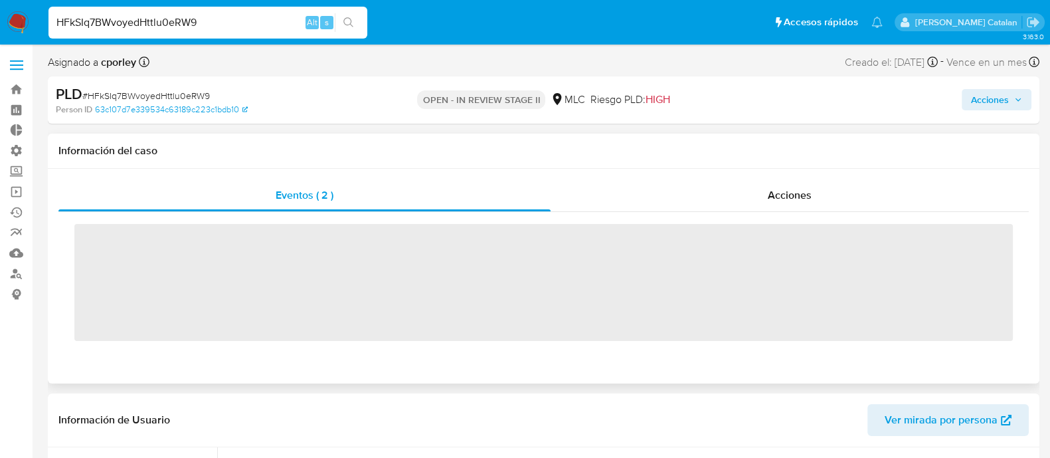
scroll to position [657, 0]
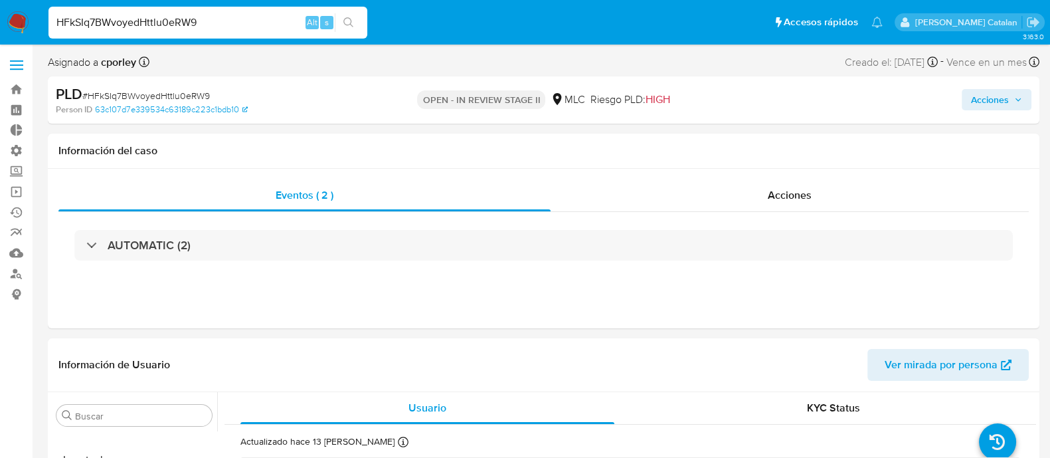
select select "10"
drag, startPoint x: 232, startPoint y: 15, endPoint x: 0, endPoint y: 50, distance: 235.2
paste input "PioUZ1Yx3b6NoppWXnNdyV46"
type input "PioUZ1Yx3b6NoppWXnNdyV46"
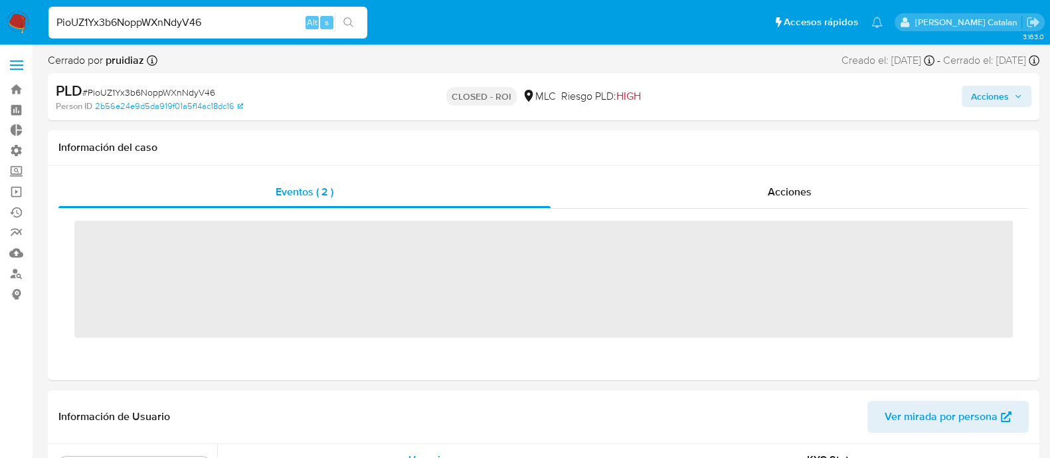
scroll to position [657, 0]
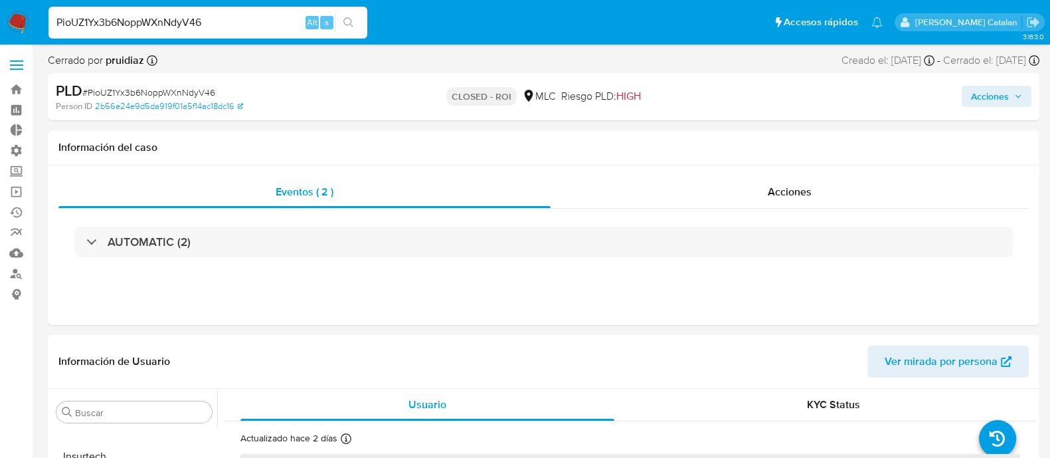
select select "10"
drag, startPoint x: 211, startPoint y: 28, endPoint x: 0, endPoint y: 43, distance: 211.8
click at [0, 43] on nav "Pausado Ver notificaciones PioUZ1Yx3b6NoppWXnNdyV46 Alt s Accesos rápidos Presi…" at bounding box center [525, 22] width 1050 height 45
paste input "VSVaFVg9QysoZ3wKVaX3SmYj"
type input "VSVaFVg9QysoZ3wKVaX3SmYj"
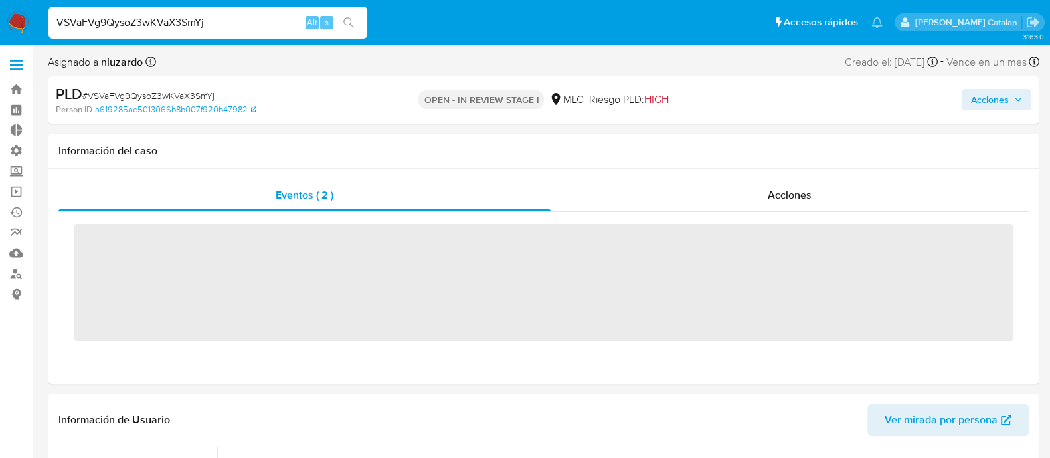
scroll to position [657, 0]
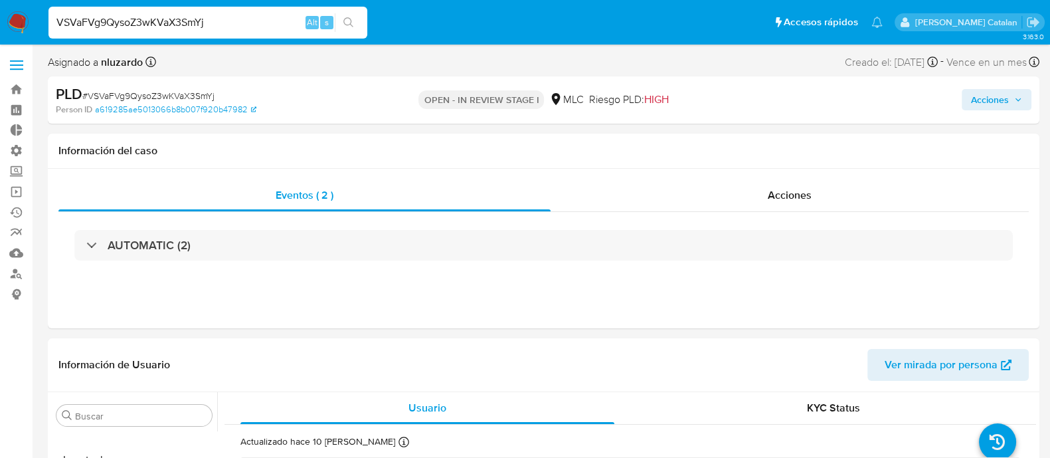
select select "10"
